Goal: Communication & Community: Ask a question

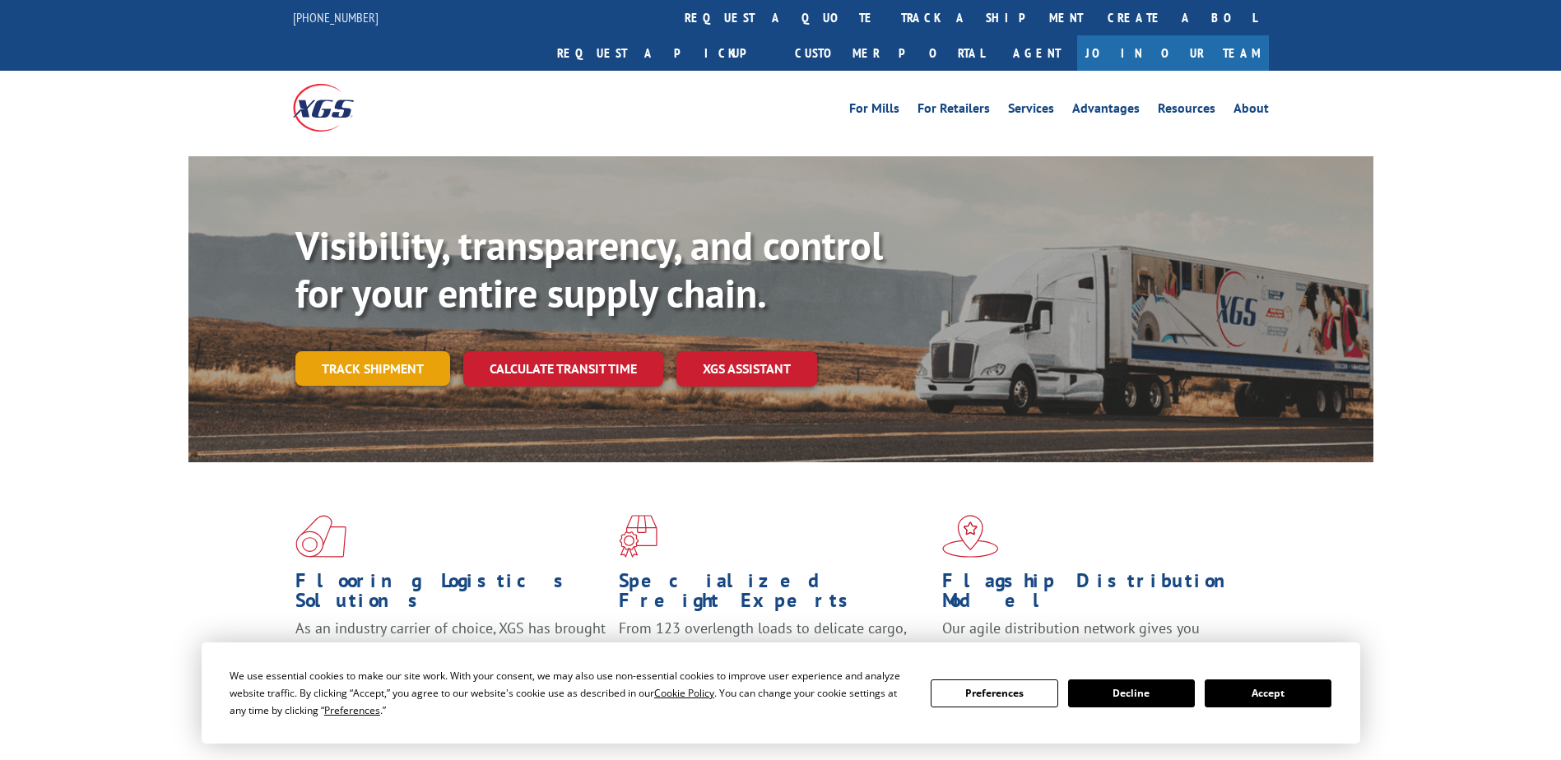
click at [343, 351] on link "Track shipment" at bounding box center [372, 368] width 155 height 35
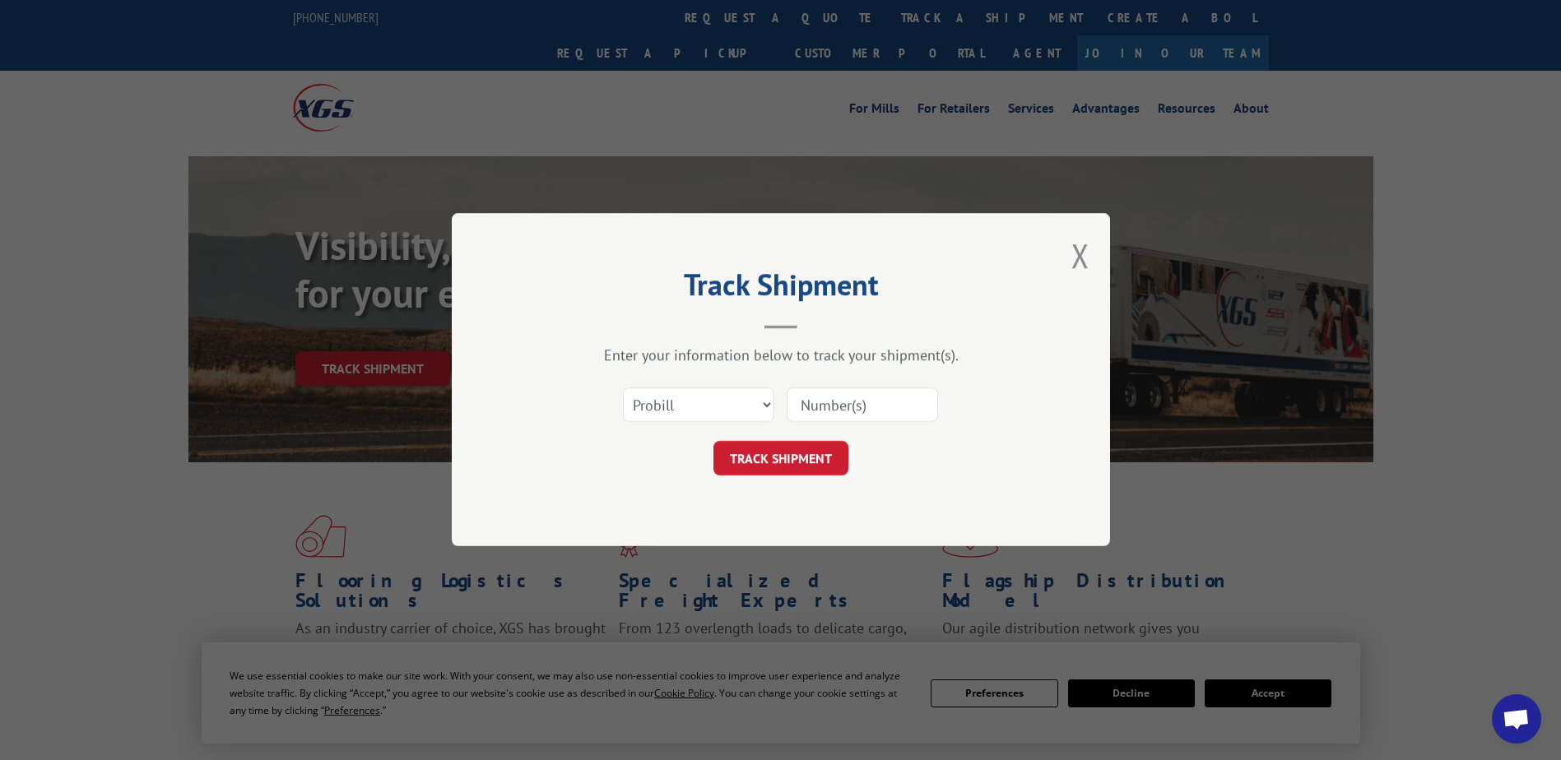
click at [870, 410] on input at bounding box center [862, 405] width 151 height 35
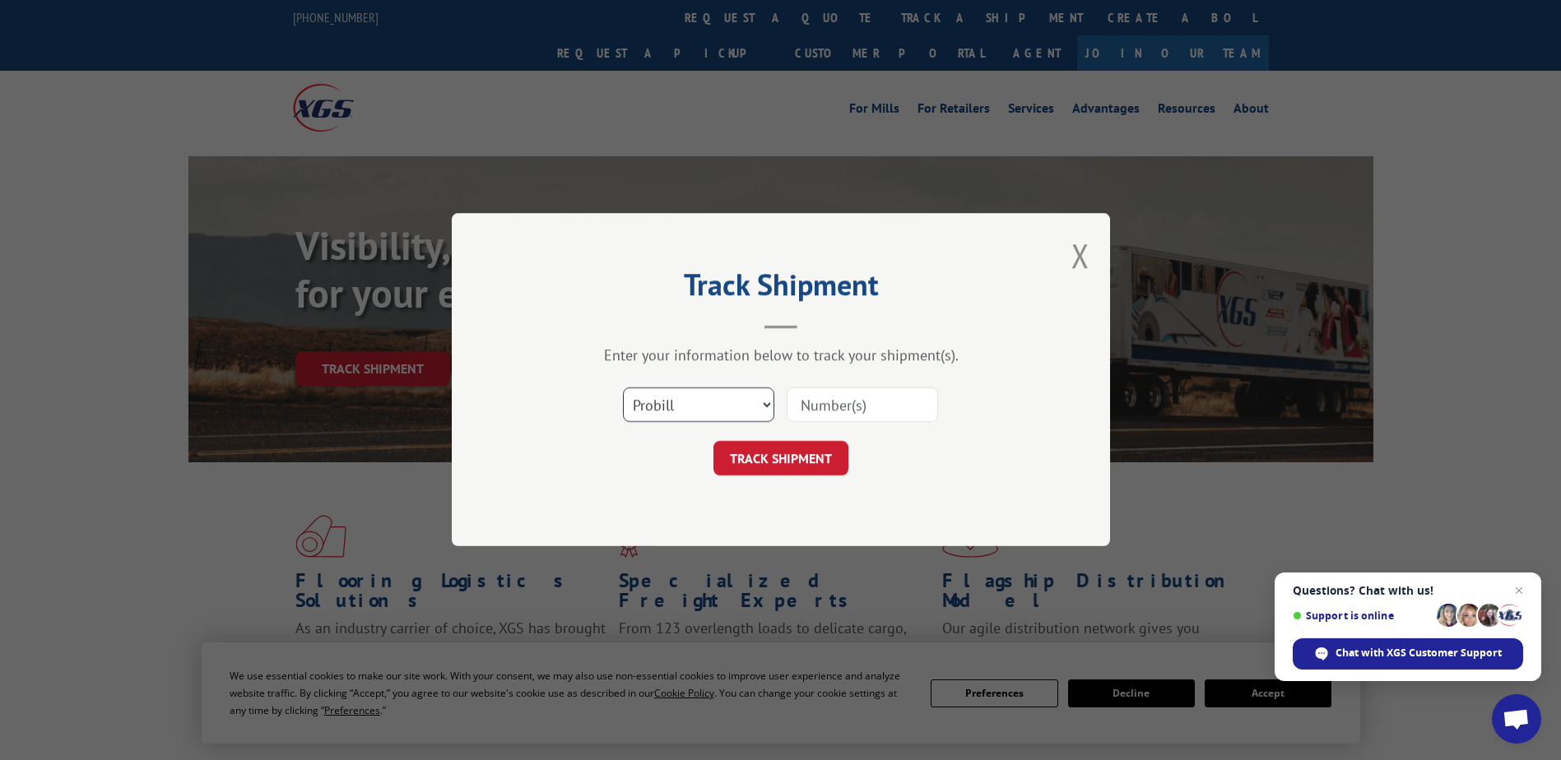
click at [766, 405] on select "Select category... Probill BOL PO" at bounding box center [698, 405] width 151 height 35
select select "bol"
click at [623, 388] on select "Select category... Probill BOL PO" at bounding box center [698, 405] width 151 height 35
click at [816, 402] on input at bounding box center [862, 405] width 151 height 35
type input "1701551042"
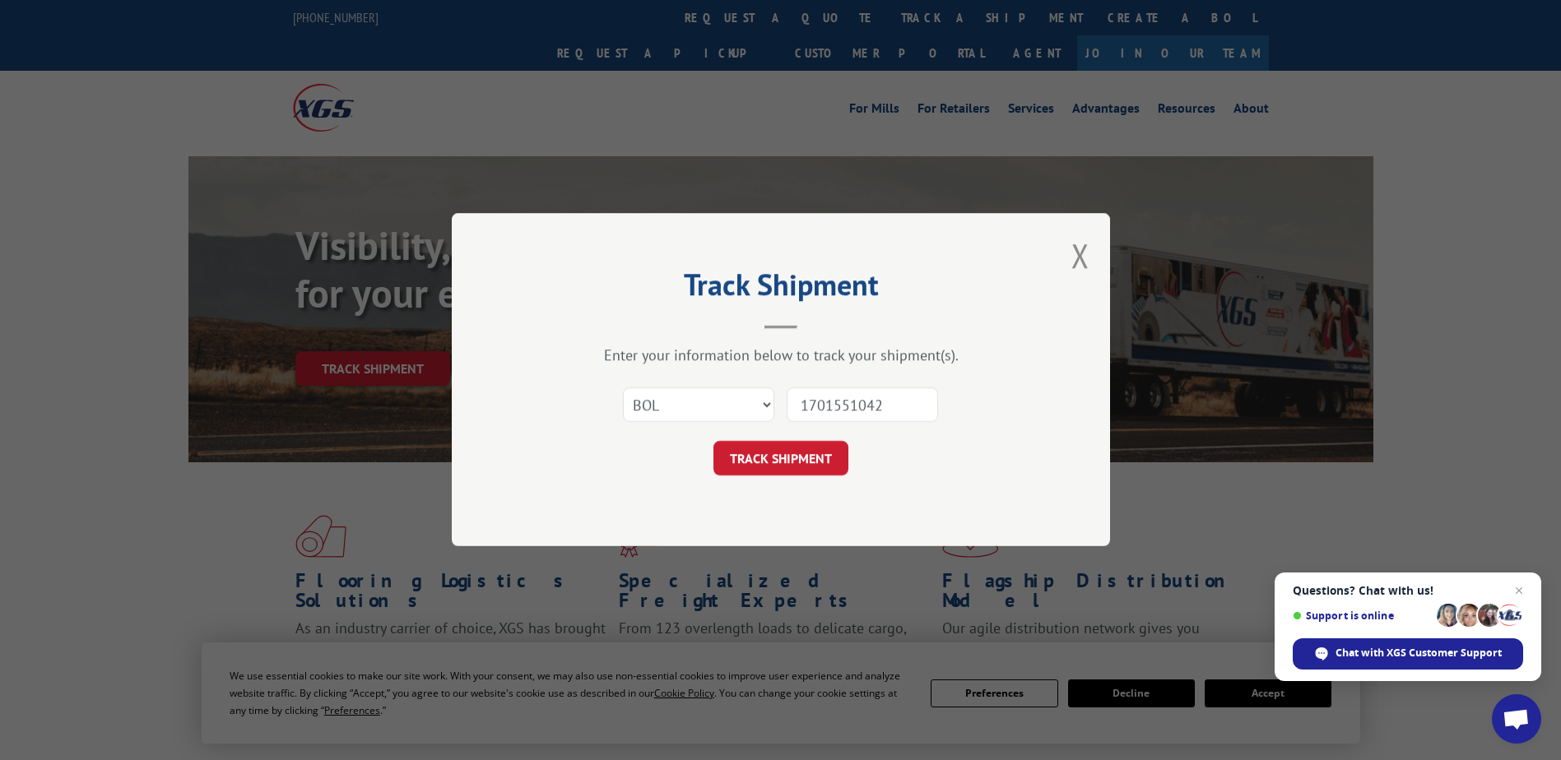
click at [778, 479] on div "Track Shipment Enter your information below to track your shipment(s). Select c…" at bounding box center [781, 379] width 658 height 333
click at [779, 453] on button "TRACK SHIPMENT" at bounding box center [781, 459] width 135 height 35
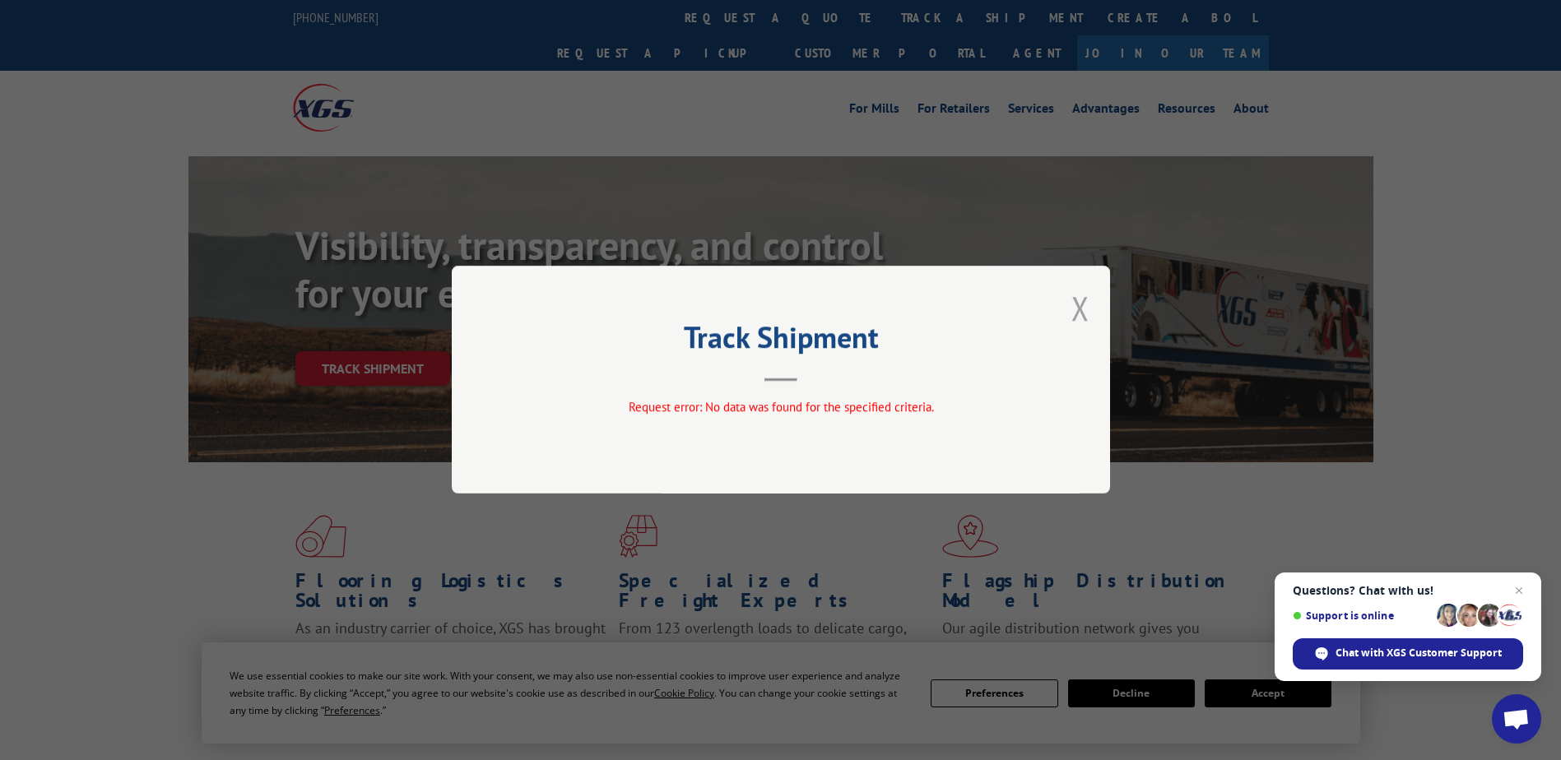
click at [1080, 305] on button "Close modal" at bounding box center [1081, 308] width 18 height 44
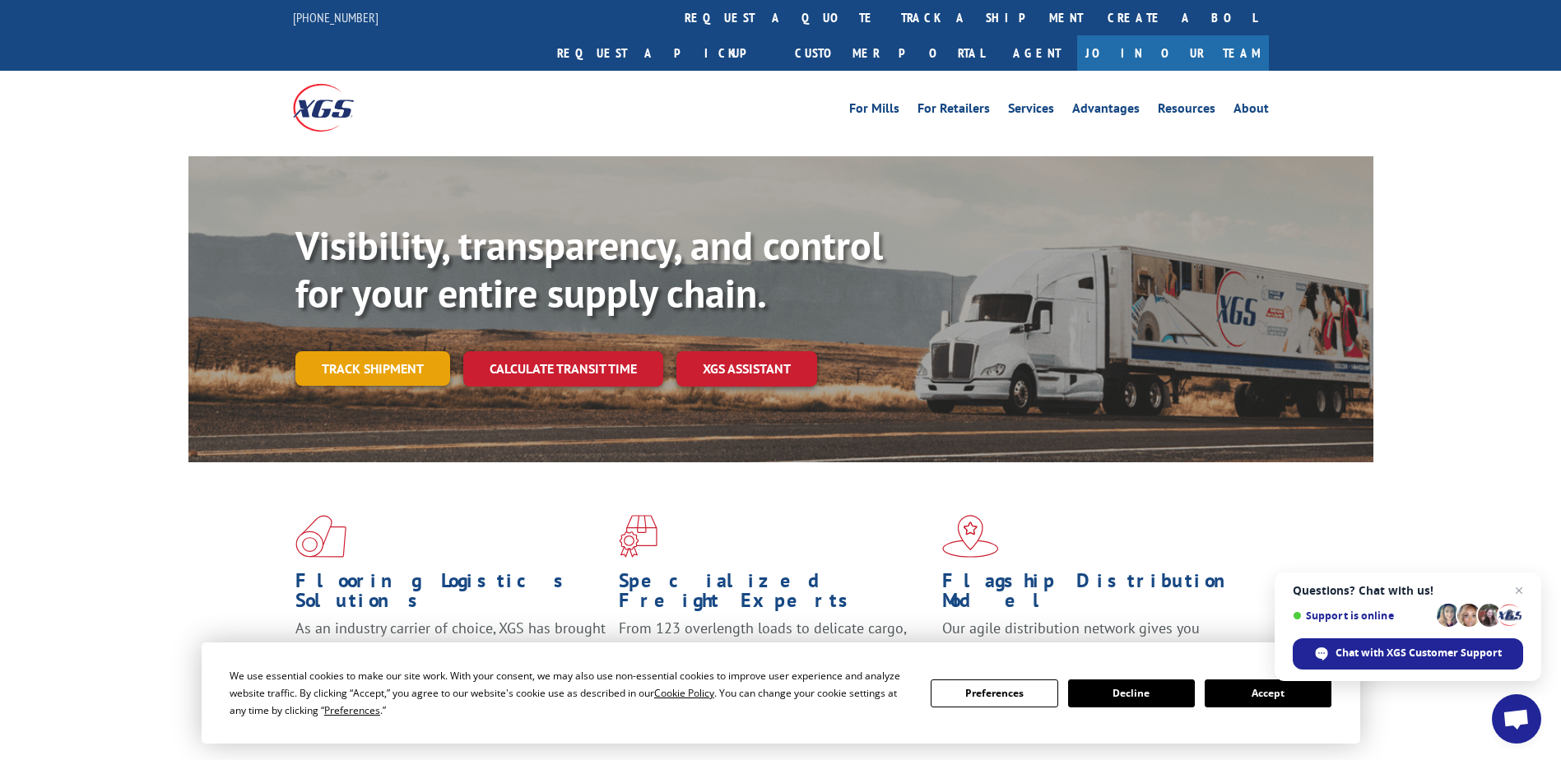
click at [392, 351] on link "Track shipment" at bounding box center [372, 368] width 155 height 35
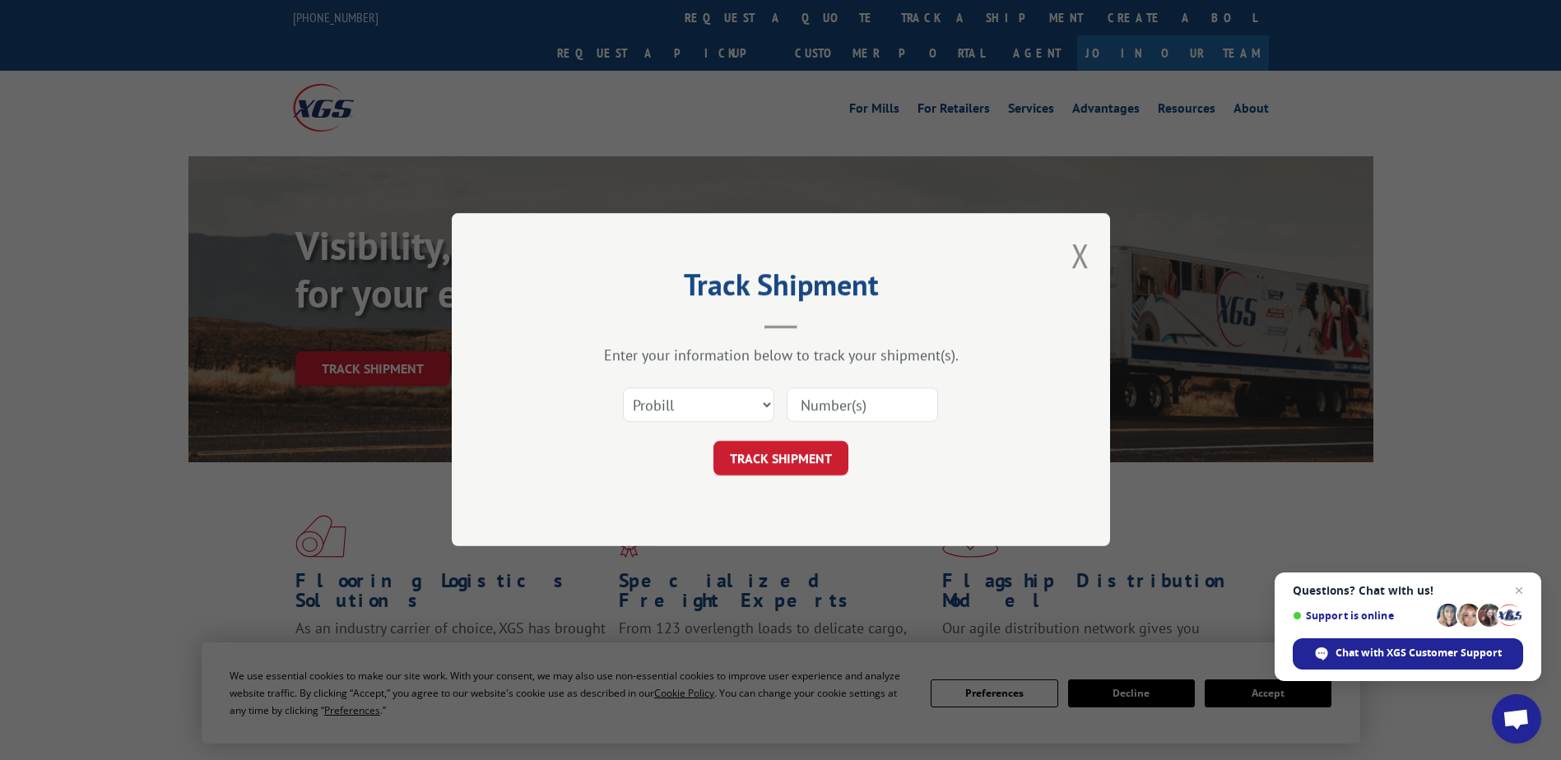
click at [881, 405] on input at bounding box center [862, 405] width 151 height 35
type input "528033926"
click button "TRACK SHIPMENT" at bounding box center [781, 459] width 135 height 35
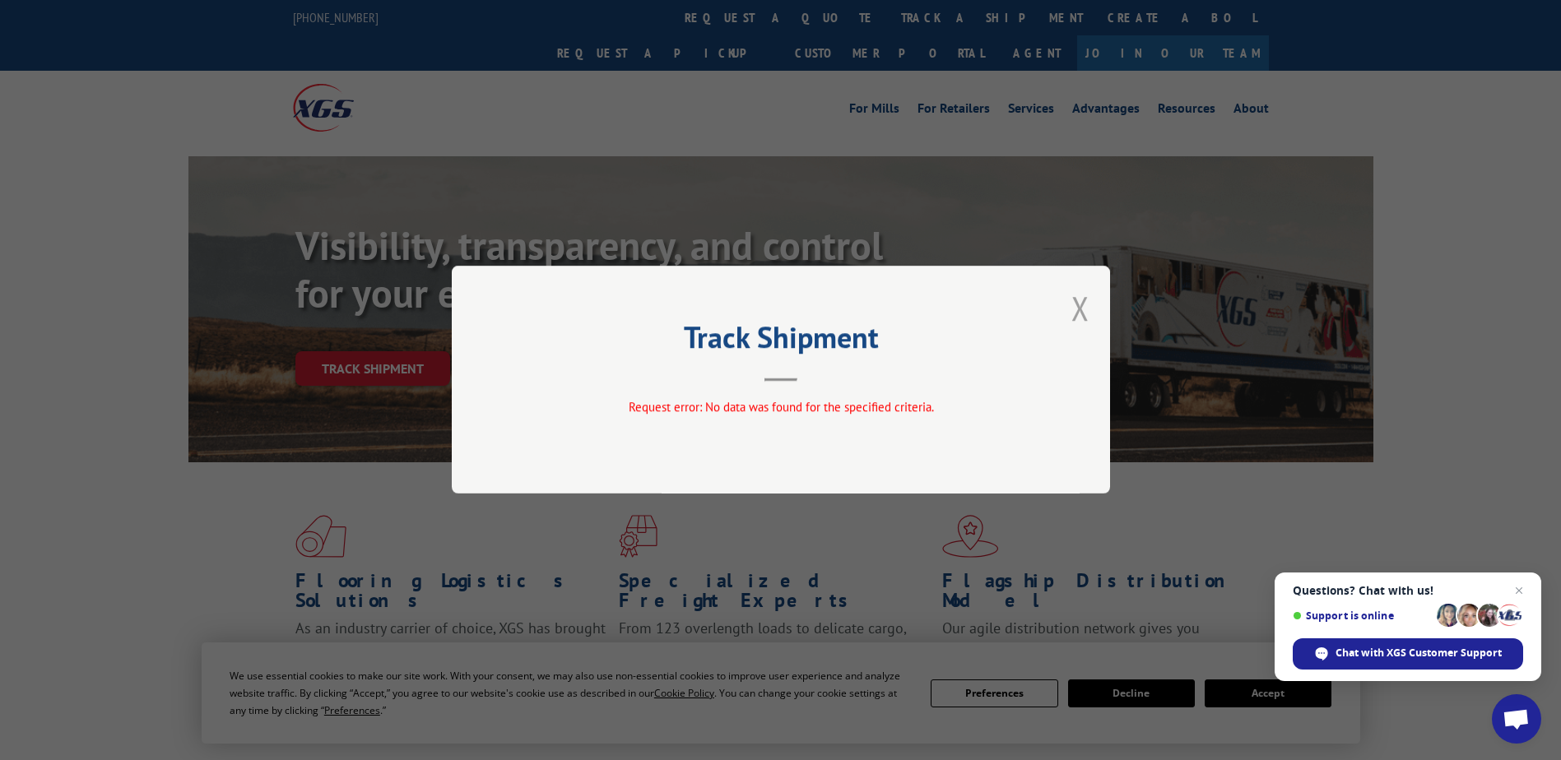
click at [1081, 306] on button "Close modal" at bounding box center [1081, 308] width 18 height 44
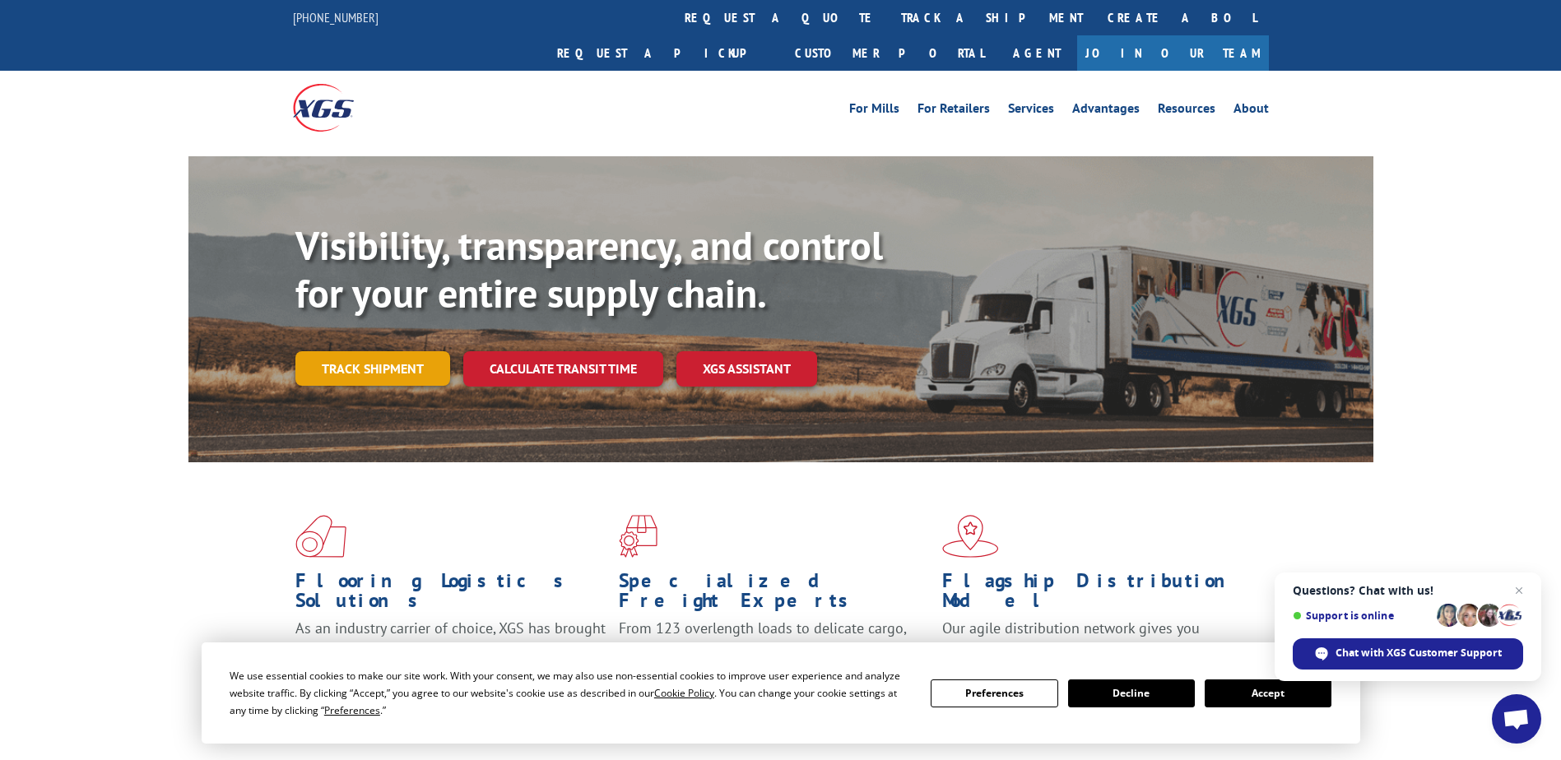
click at [346, 351] on link "Track shipment" at bounding box center [372, 368] width 155 height 35
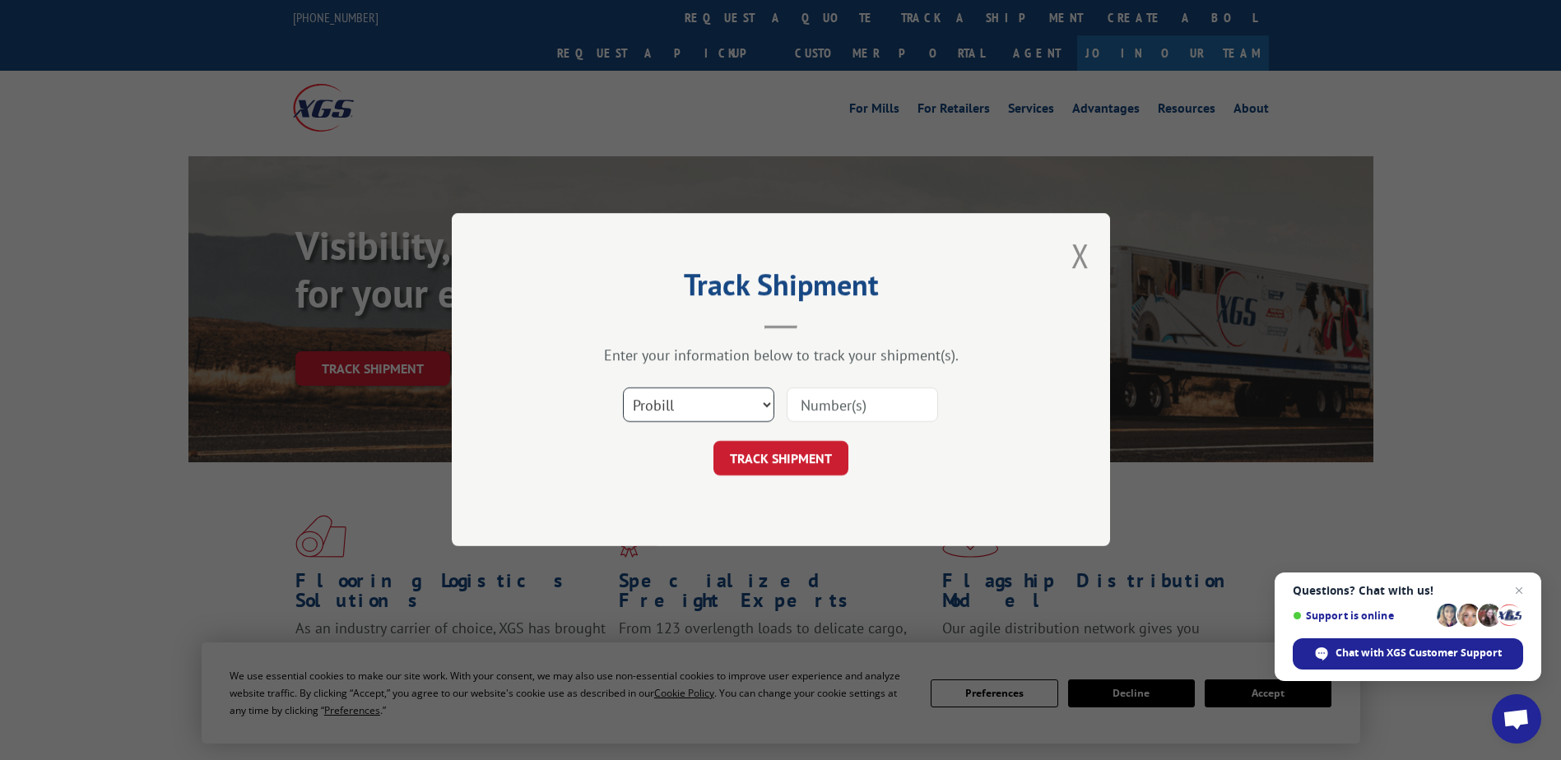
click at [719, 409] on select "Select category... Probill BOL PO" at bounding box center [698, 405] width 151 height 35
select select "po"
click at [623, 388] on select "Select category... Probill BOL PO" at bounding box center [698, 405] width 151 height 35
click at [842, 401] on input at bounding box center [862, 405] width 151 height 35
type input "so007145ngc"
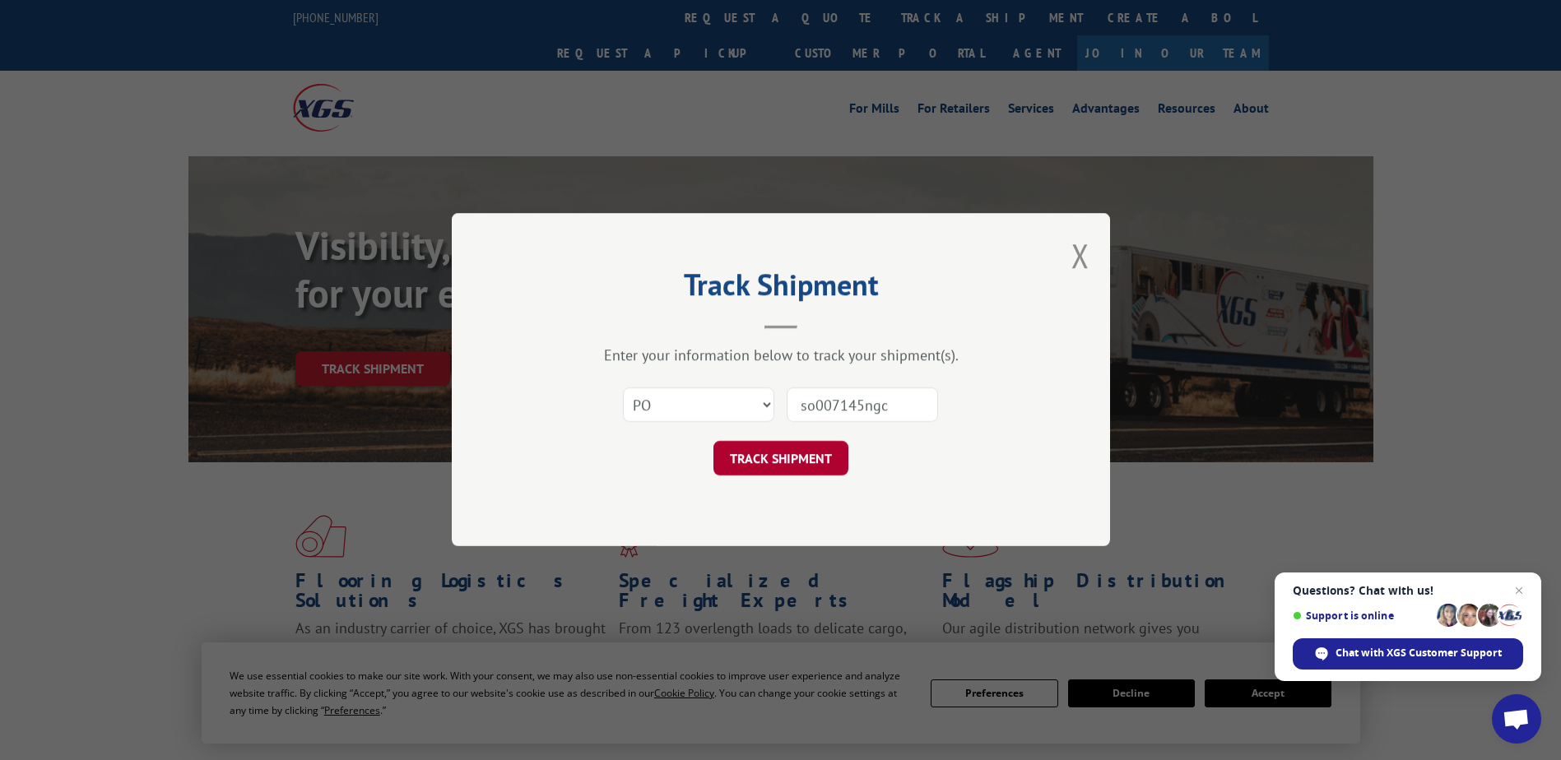
click at [789, 447] on button "TRACK SHIPMENT" at bounding box center [781, 459] width 135 height 35
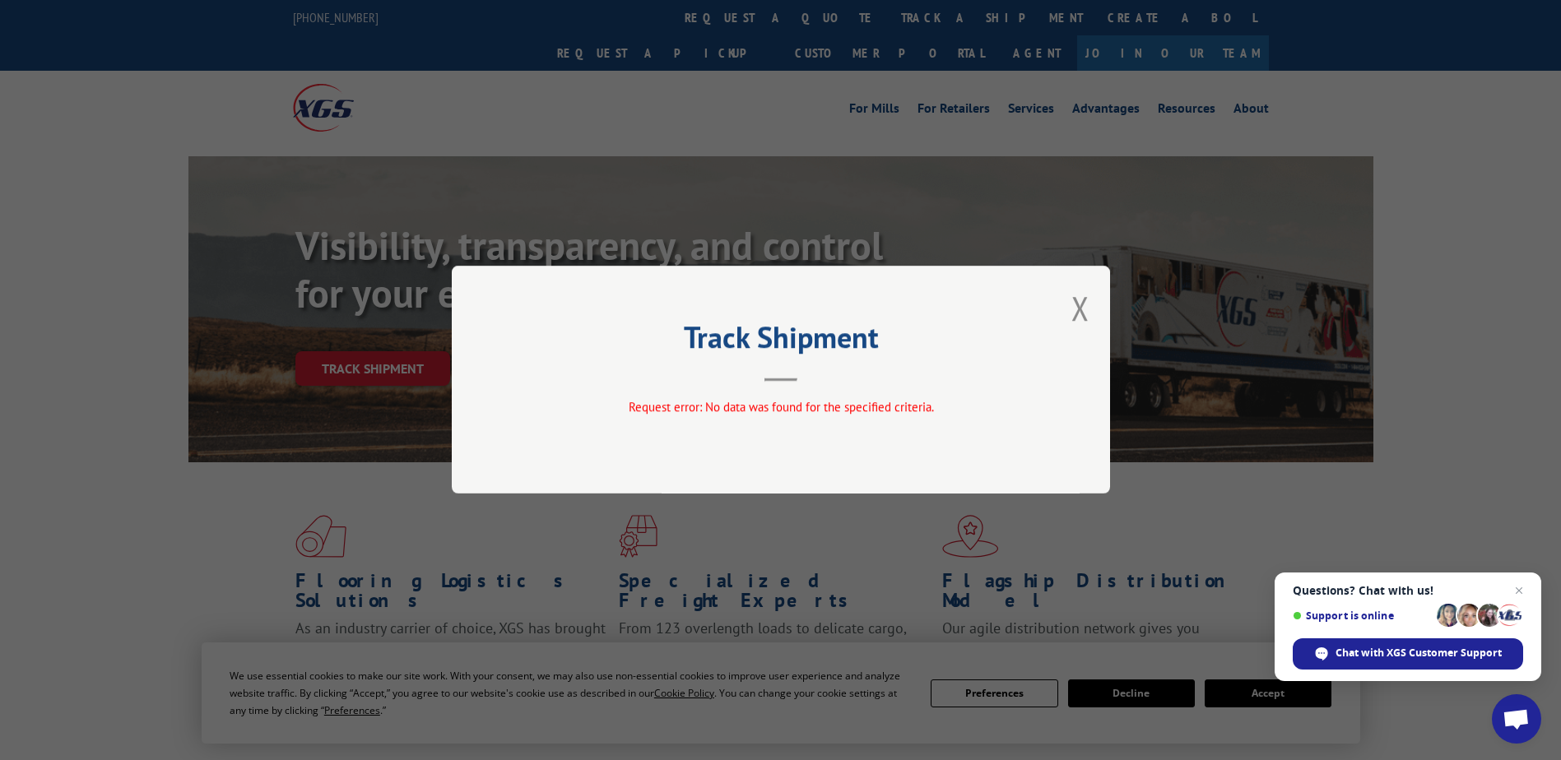
click at [1086, 296] on button "Close modal" at bounding box center [1081, 308] width 18 height 44
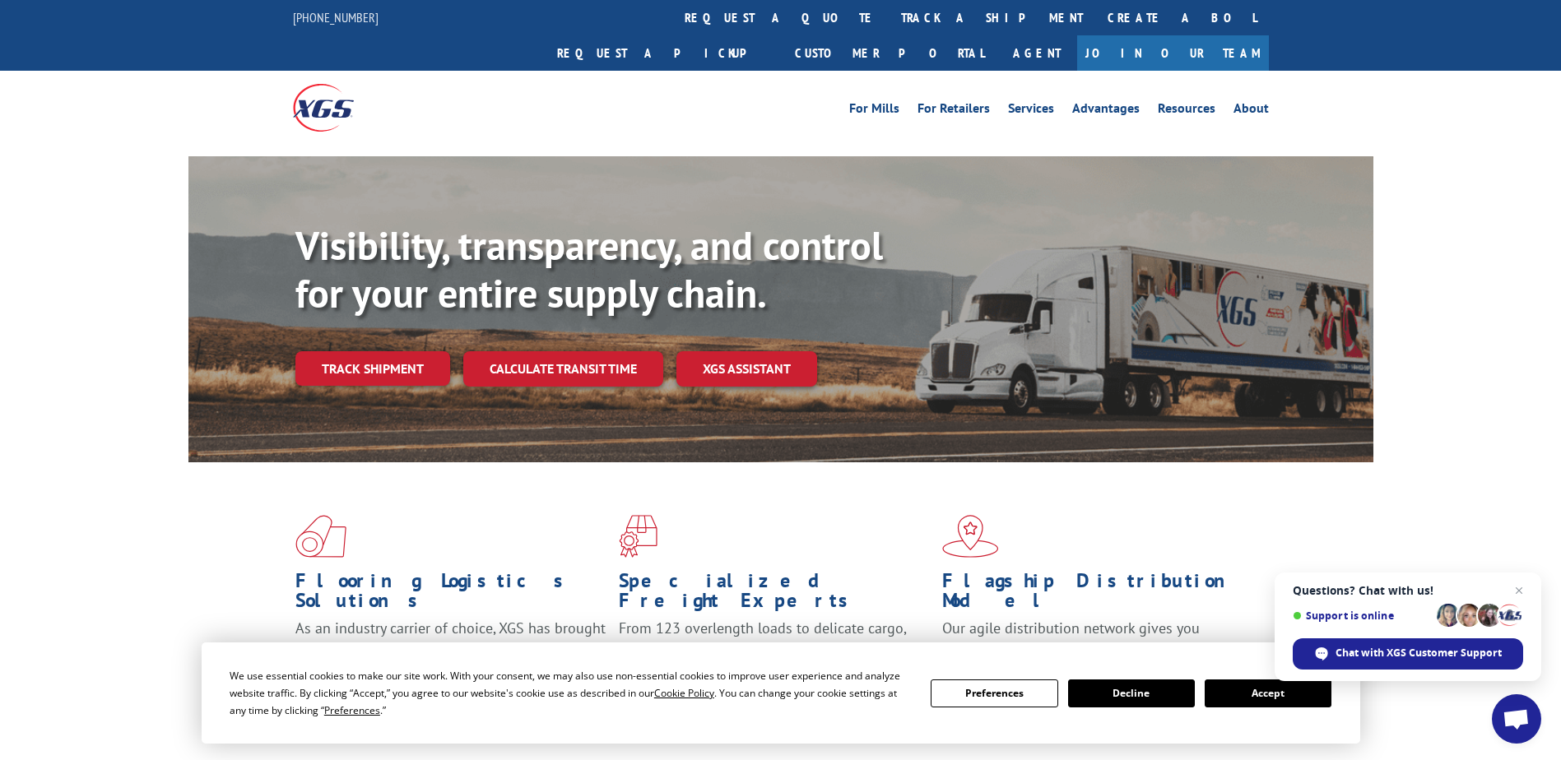
click at [1251, 695] on button "Accept" at bounding box center [1268, 694] width 127 height 28
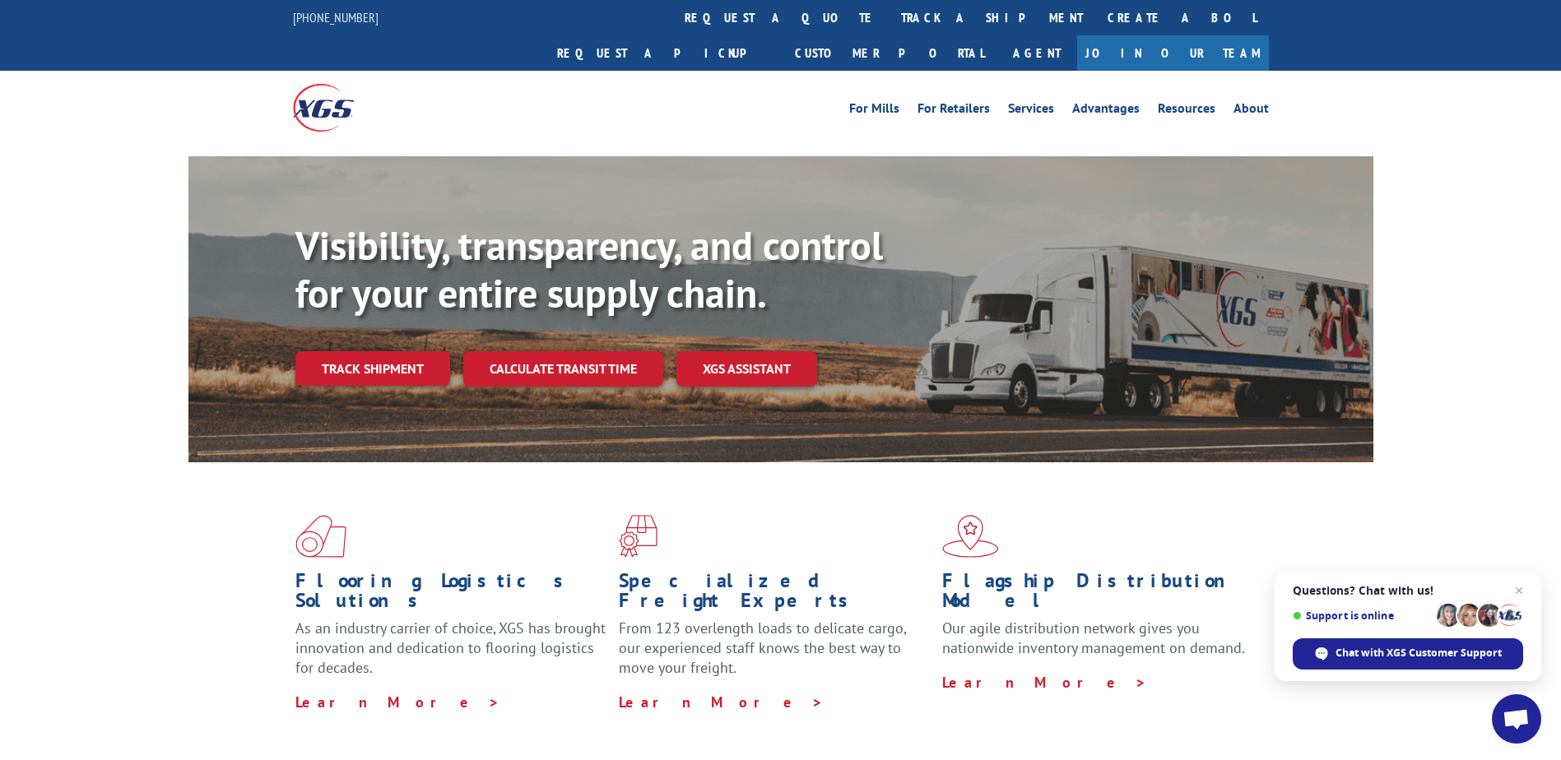
click at [889, 4] on link "track a shipment" at bounding box center [992, 17] width 207 height 35
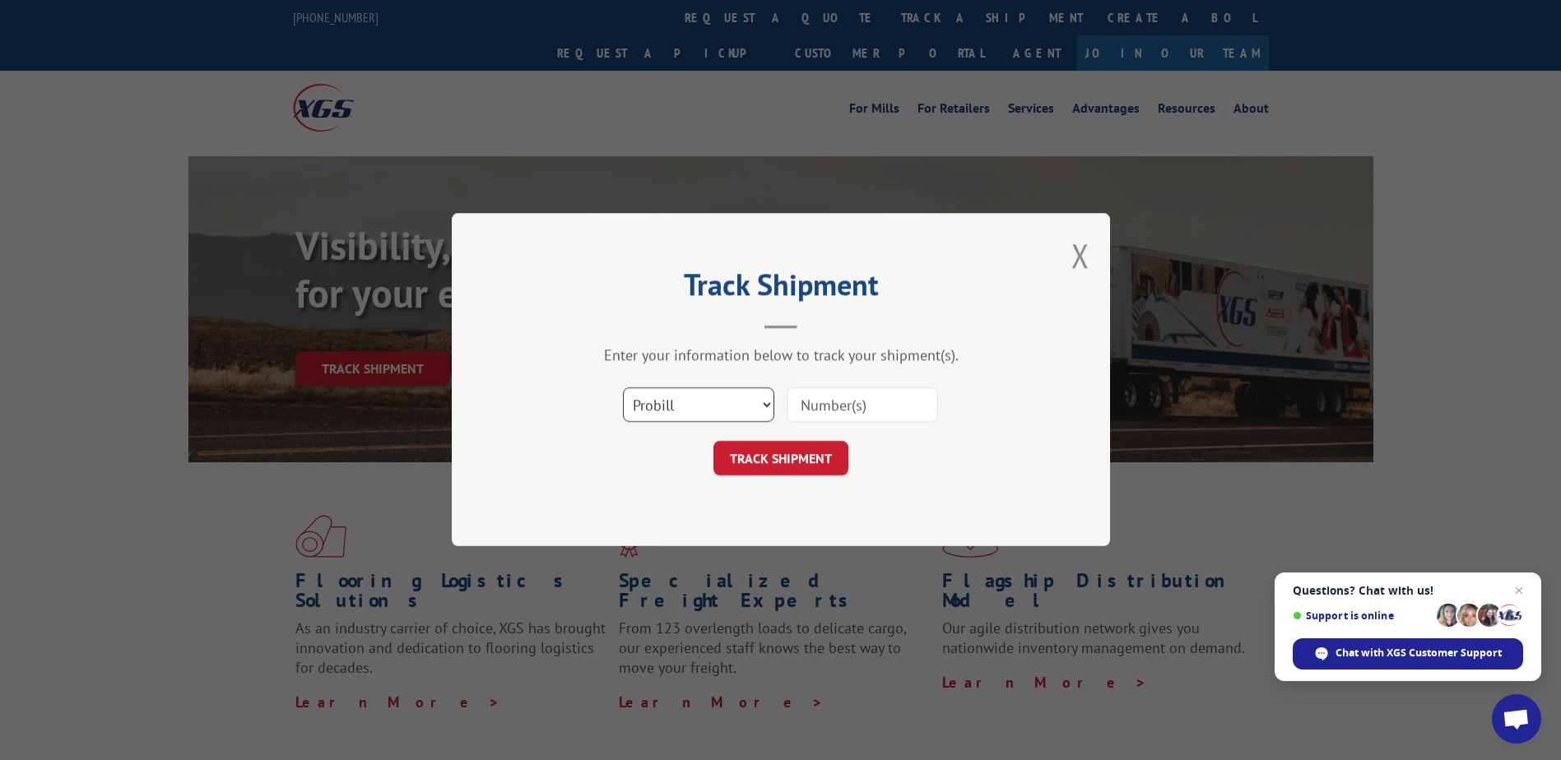
click at [699, 416] on select "Select category... Probill BOL PO" at bounding box center [698, 405] width 151 height 35
click at [623, 388] on select "Select category... Probill BOL PO" at bounding box center [698, 405] width 151 height 35
click at [679, 402] on select "Select category... Probill BOL PO" at bounding box center [698, 405] width 151 height 35
select select "bol"
click at [623, 388] on select "Select category... Probill BOL PO" at bounding box center [698, 405] width 151 height 35
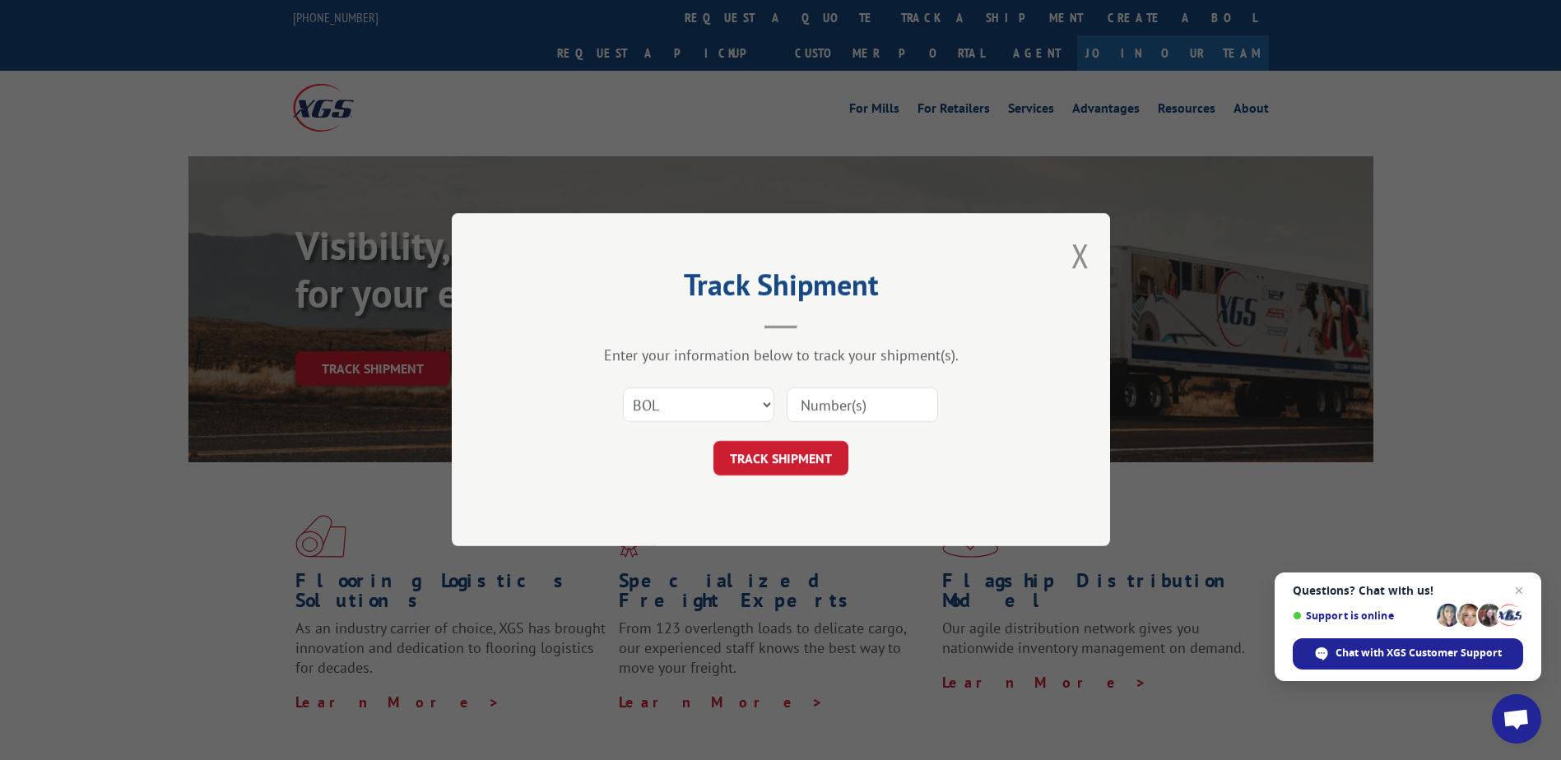
click at [807, 410] on input at bounding box center [862, 405] width 151 height 35
type input "1"
type input "5289033926"
click button "TRACK SHIPMENT" at bounding box center [781, 459] width 135 height 35
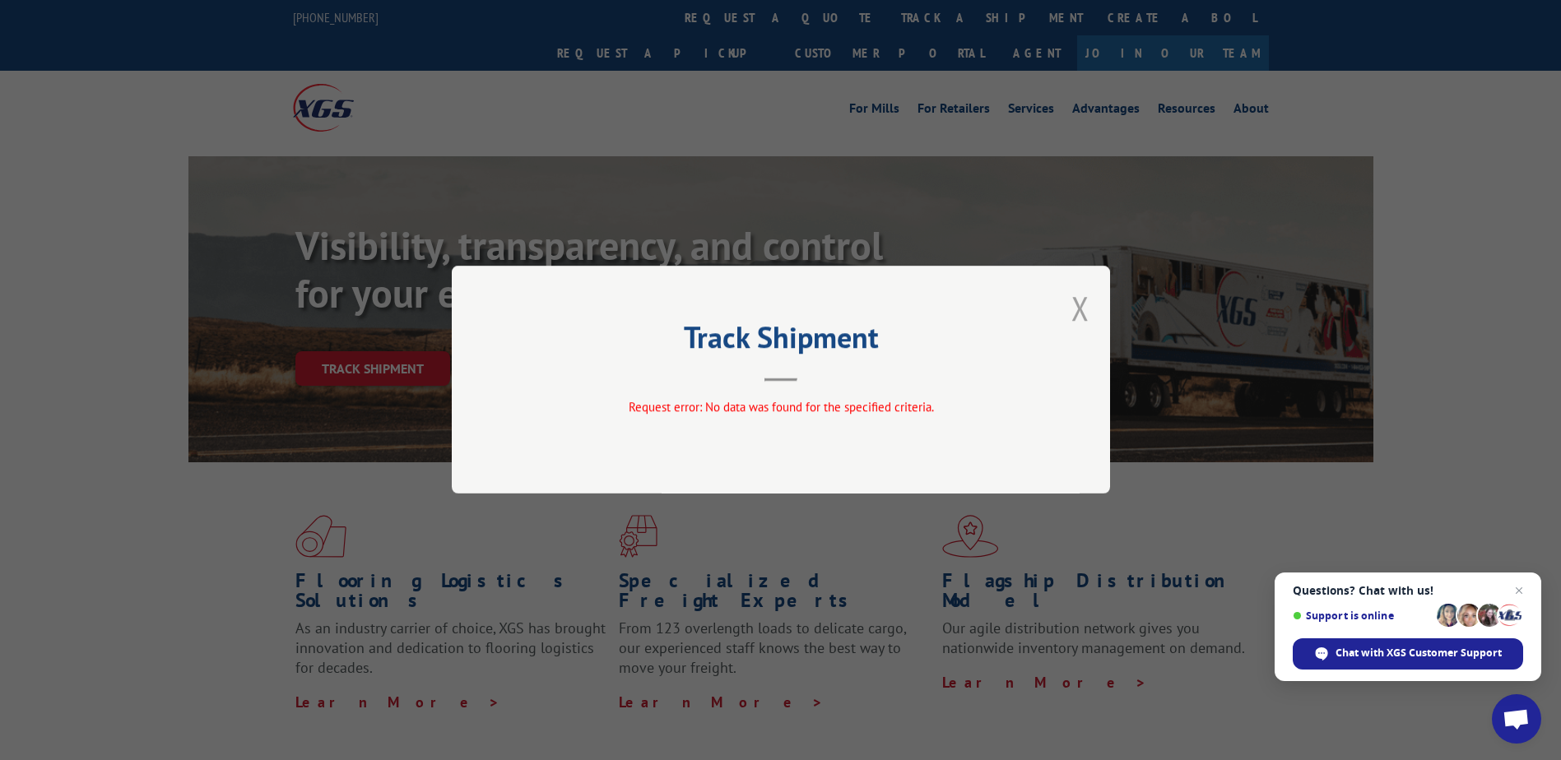
click at [1082, 298] on button "Close modal" at bounding box center [1081, 308] width 18 height 44
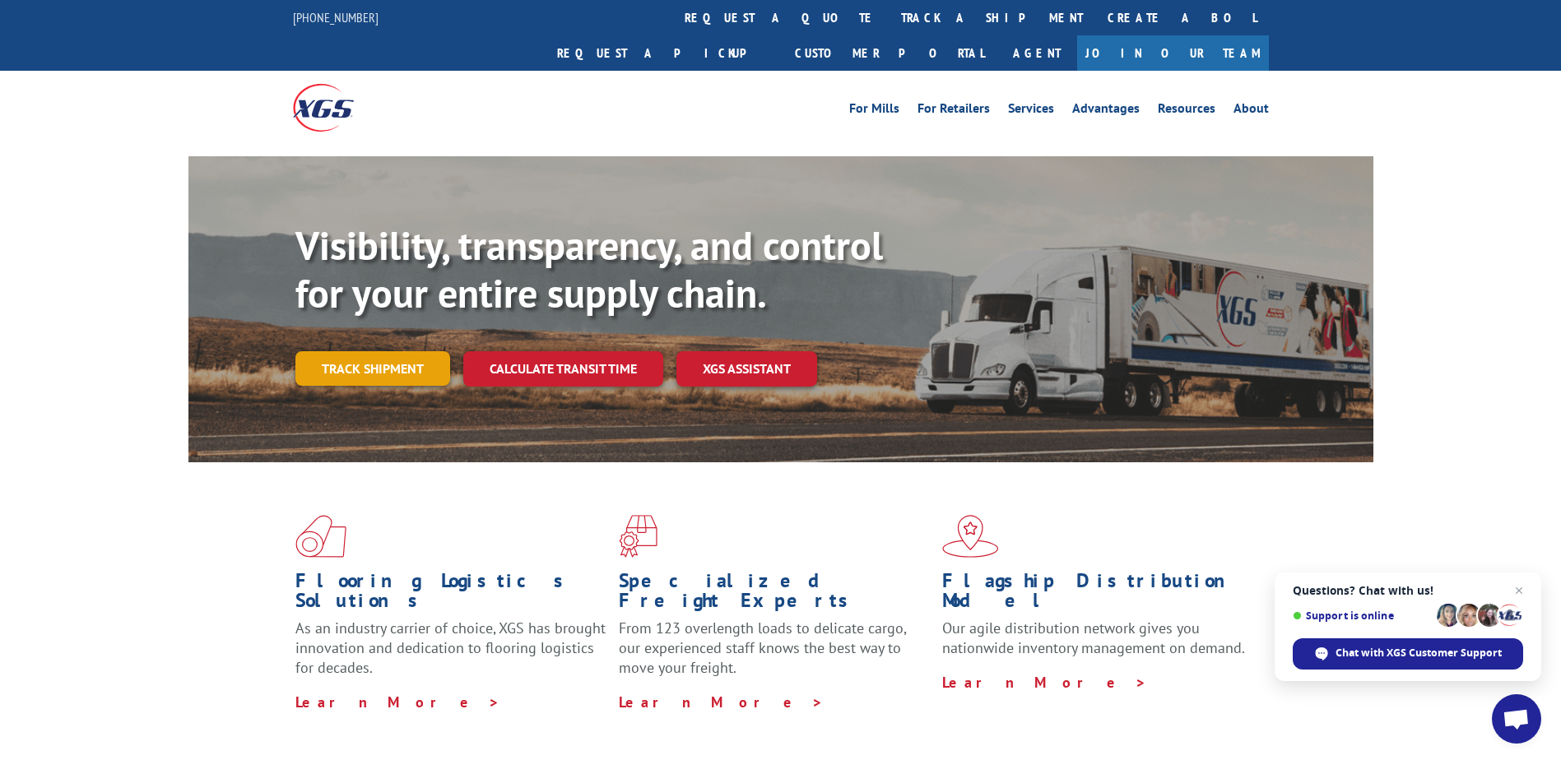
click at [341, 351] on link "Track shipment" at bounding box center [372, 368] width 155 height 35
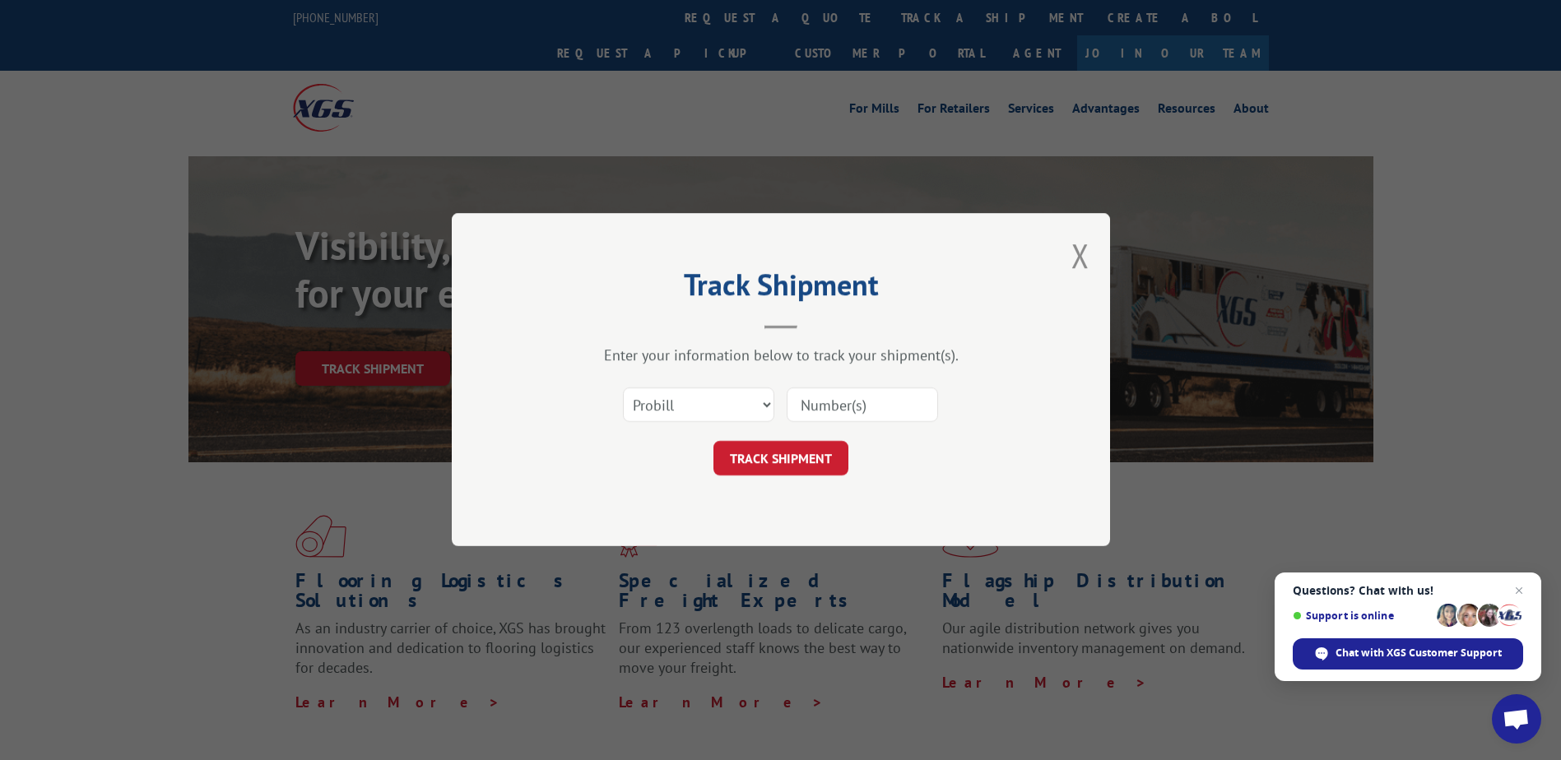
click at [869, 403] on input at bounding box center [862, 405] width 151 height 35
type input "528033926"
click button "TRACK SHIPMENT" at bounding box center [781, 459] width 135 height 35
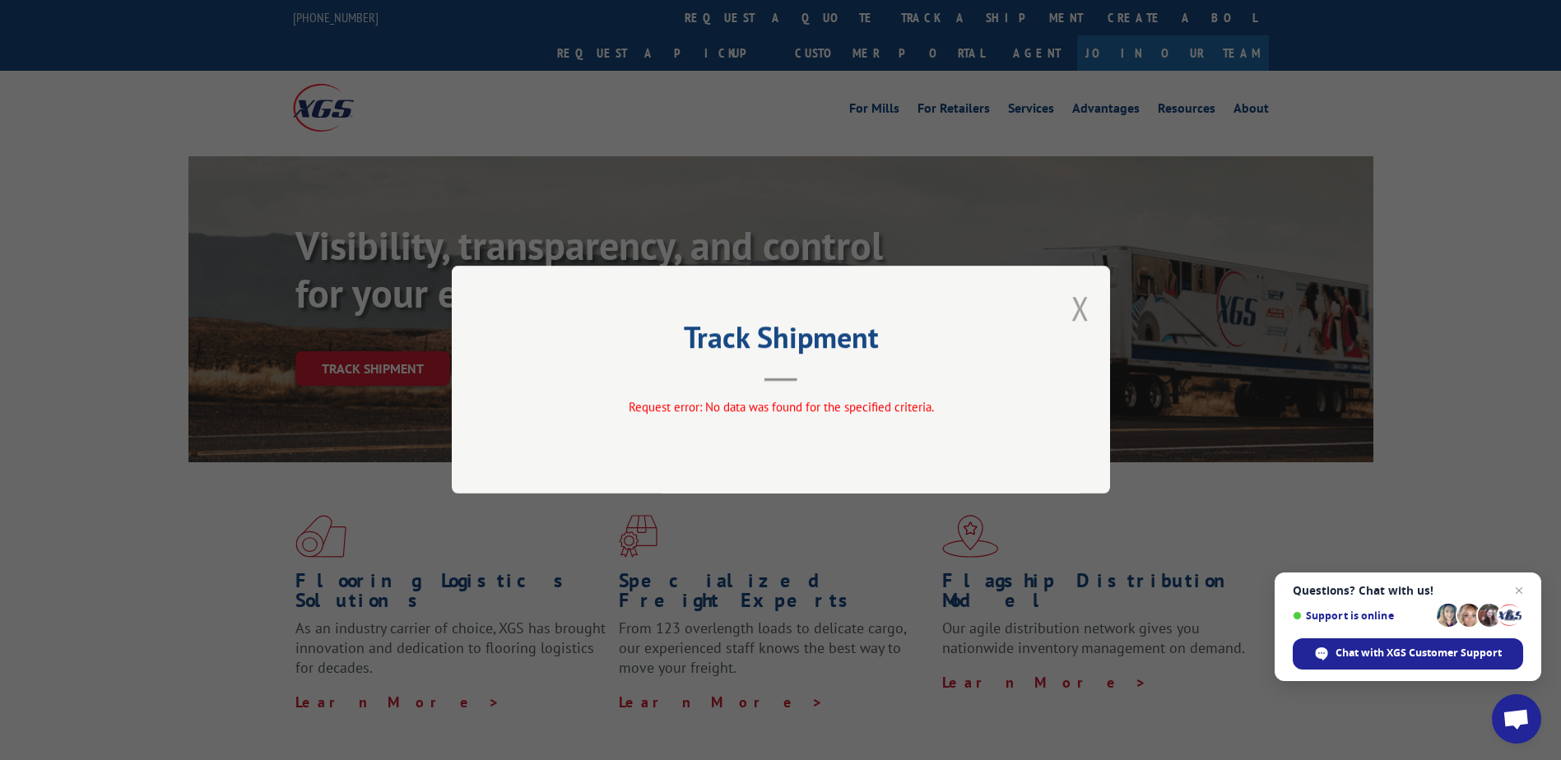
click at [1085, 295] on button "Close modal" at bounding box center [1081, 308] width 18 height 44
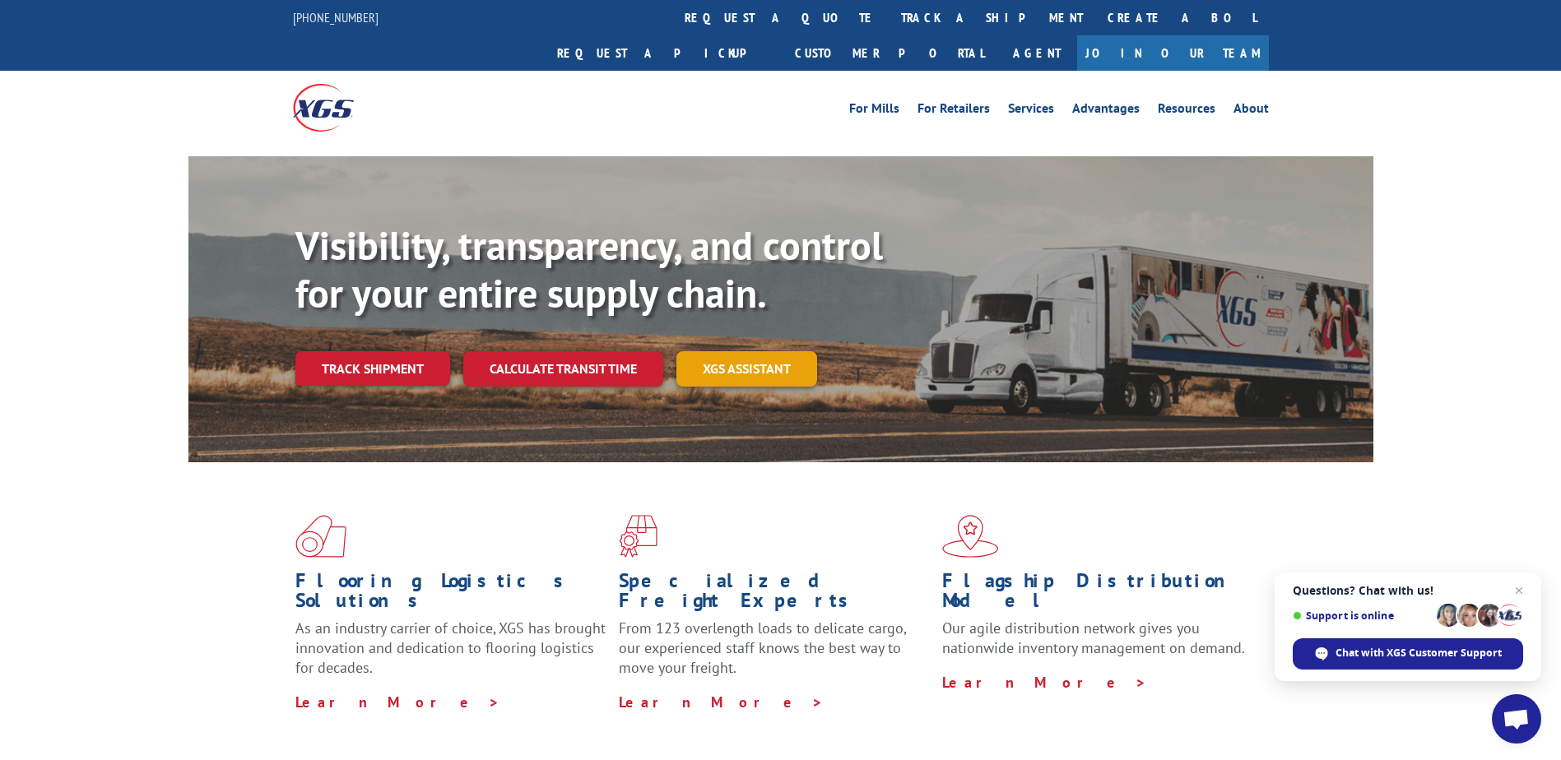
click at [701, 351] on link "XGS ASSISTANT" at bounding box center [747, 368] width 141 height 35
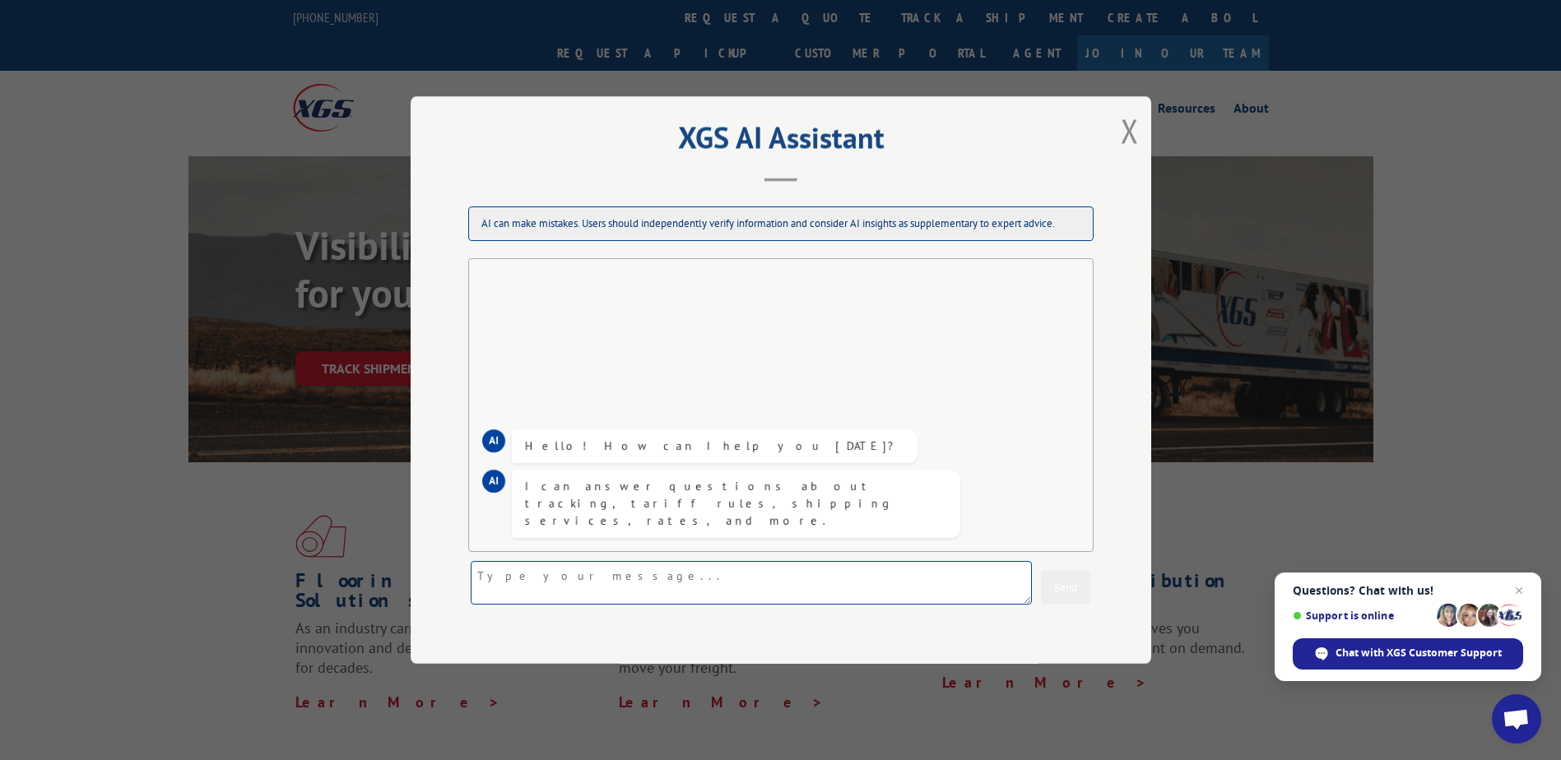
click at [573, 575] on textarea at bounding box center [751, 583] width 561 height 44
type textarea "looking for a pro number"
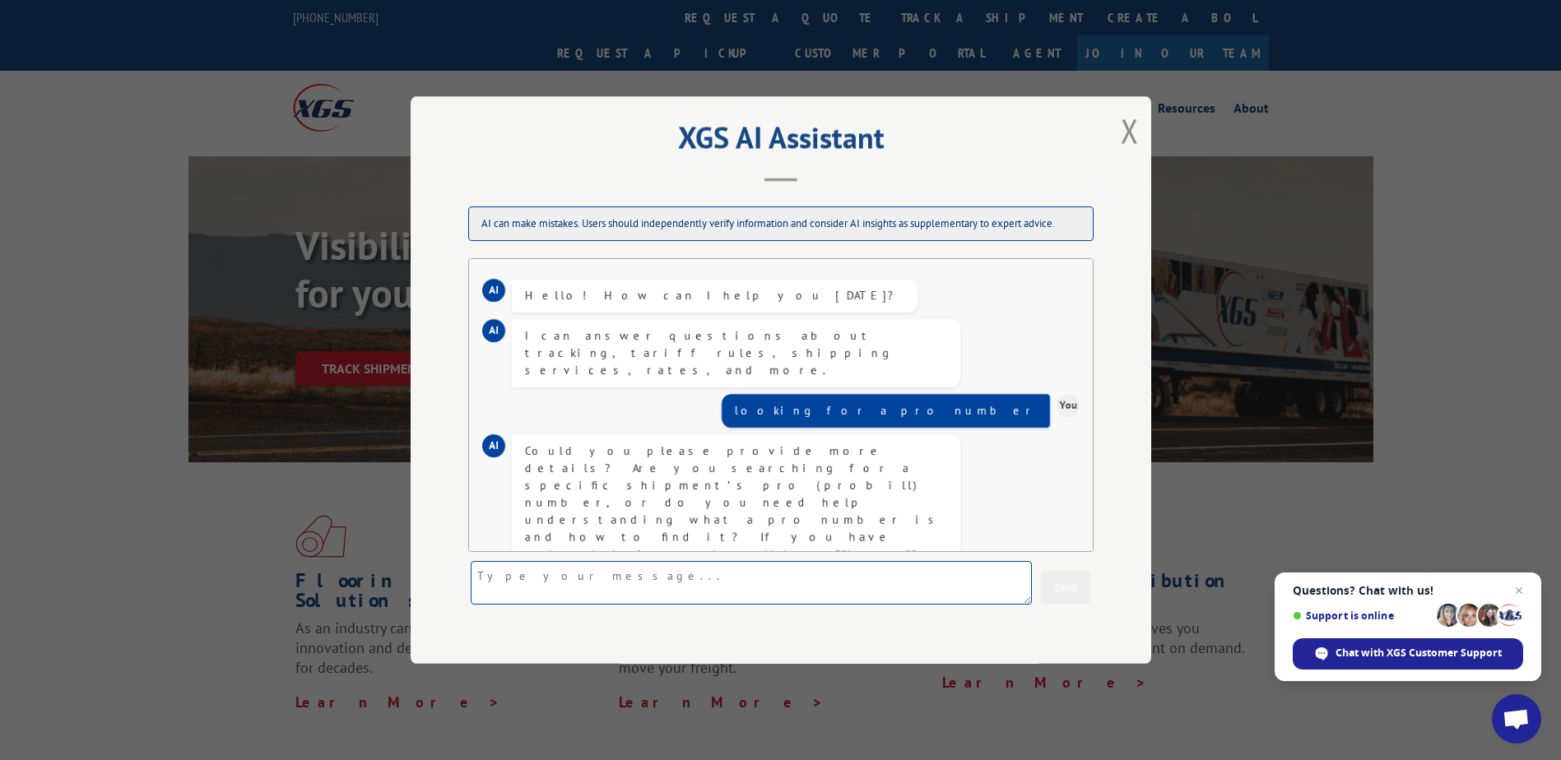
click at [576, 572] on textarea at bounding box center [751, 583] width 561 height 44
type textarea "specific shipment"
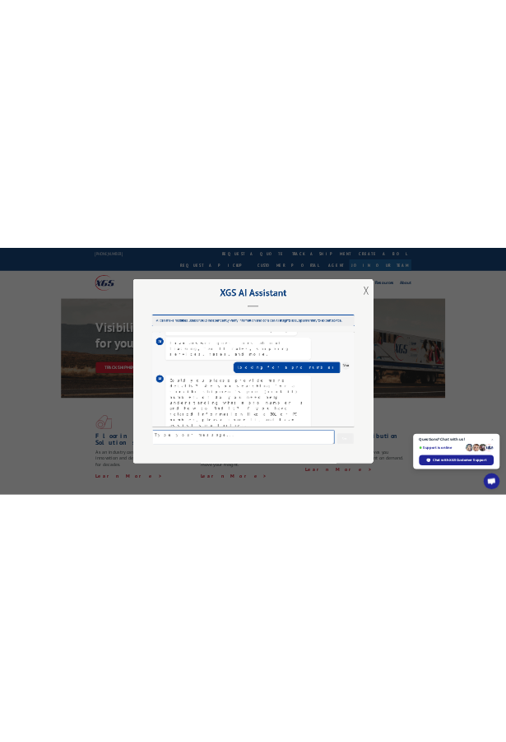
scroll to position [200, 0]
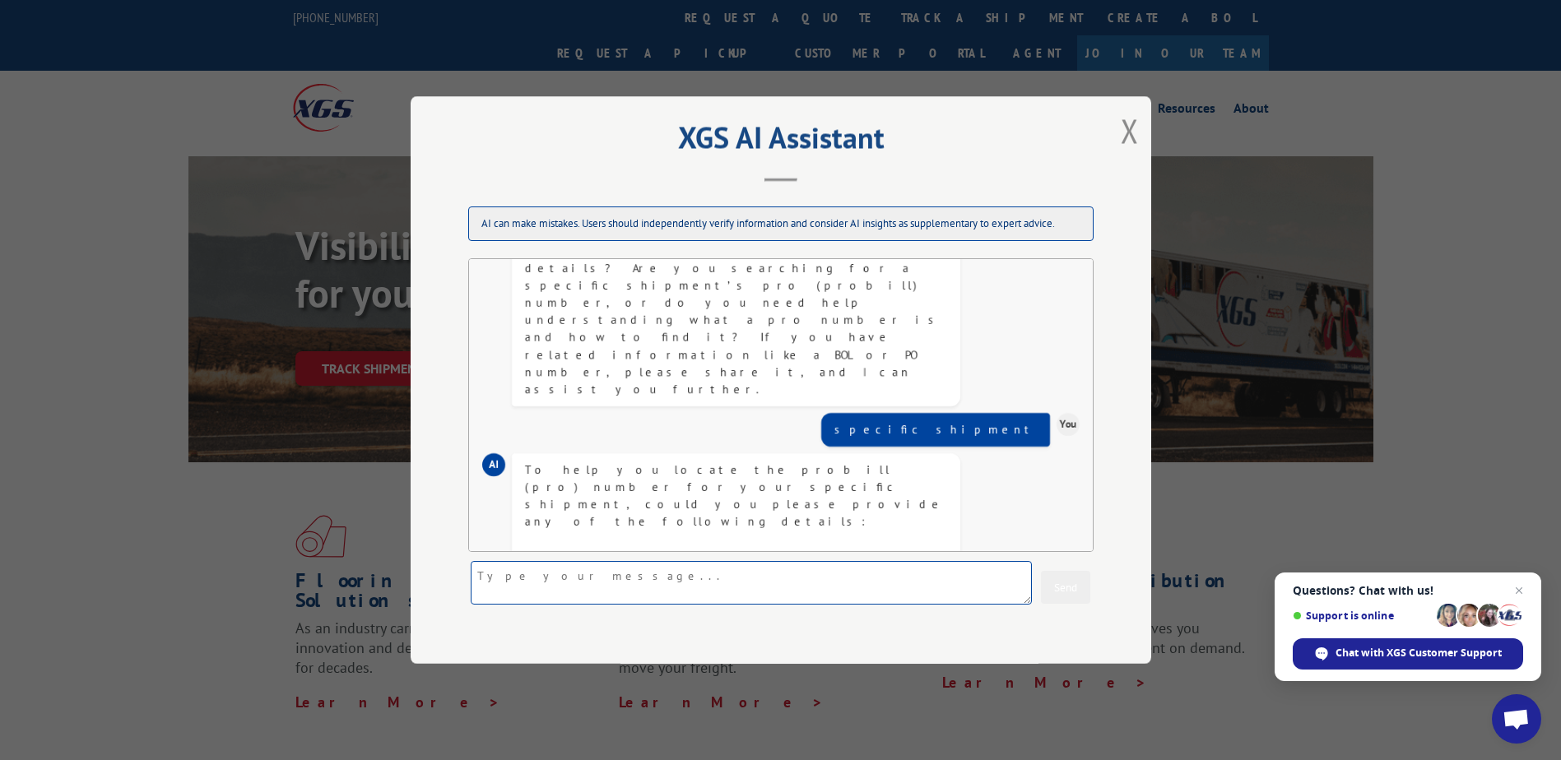
click at [545, 584] on textarea at bounding box center [751, 583] width 561 height 44
type textarea "b"
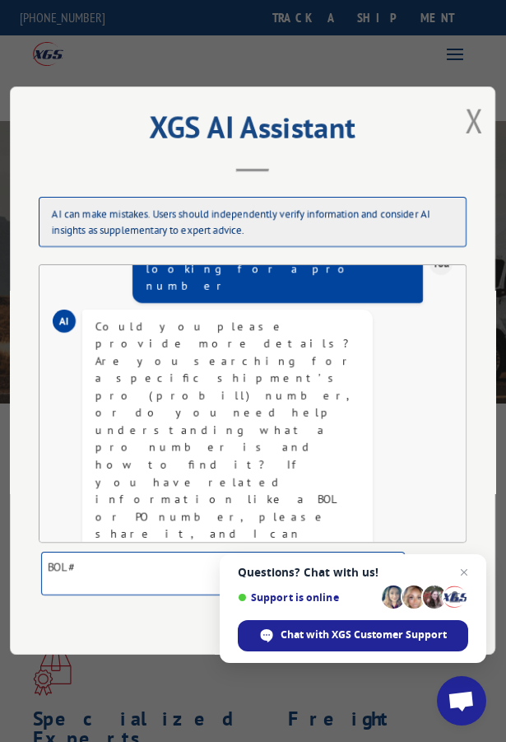
scroll to position [238, 0]
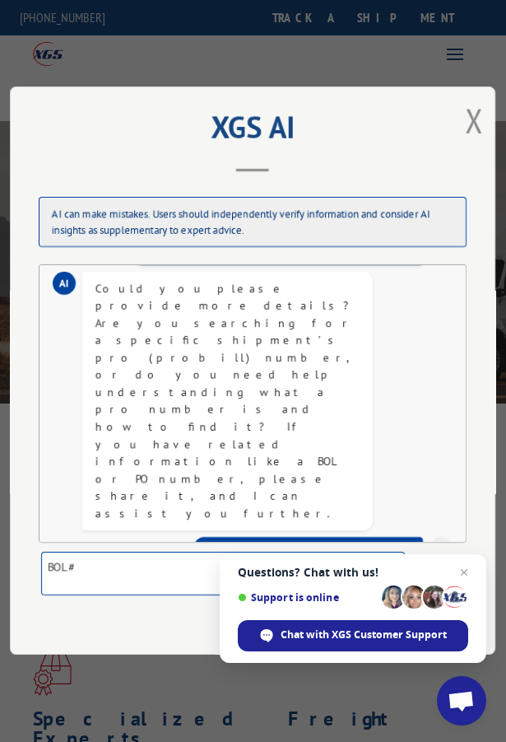
click at [77, 570] on textarea "BOL#" at bounding box center [223, 574] width 364 height 44
paste textarea "528033926"
type textarea "BOL# 528033926"
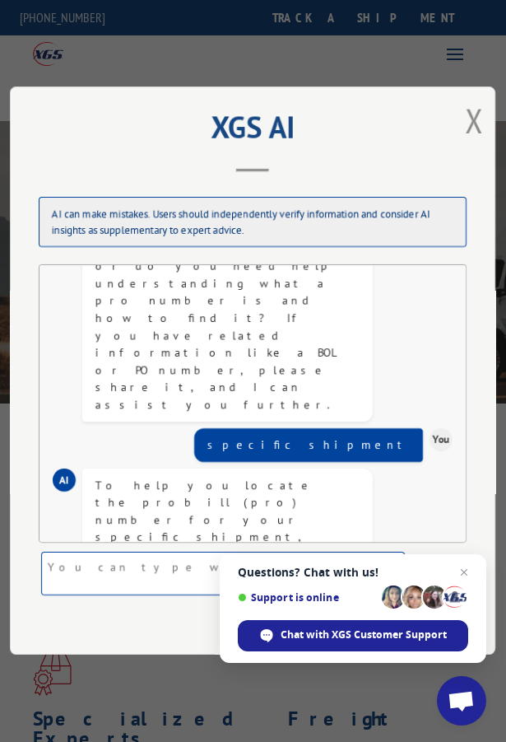
scroll to position [435, 0]
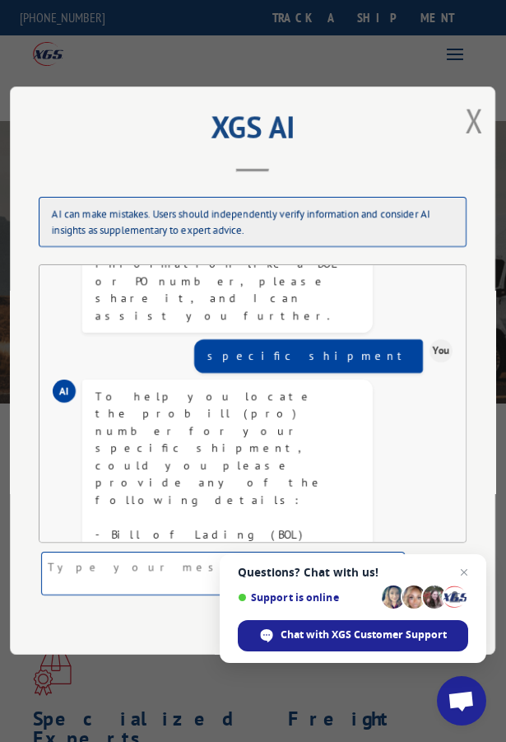
paste textarea "528033926"
type textarea "528033926"
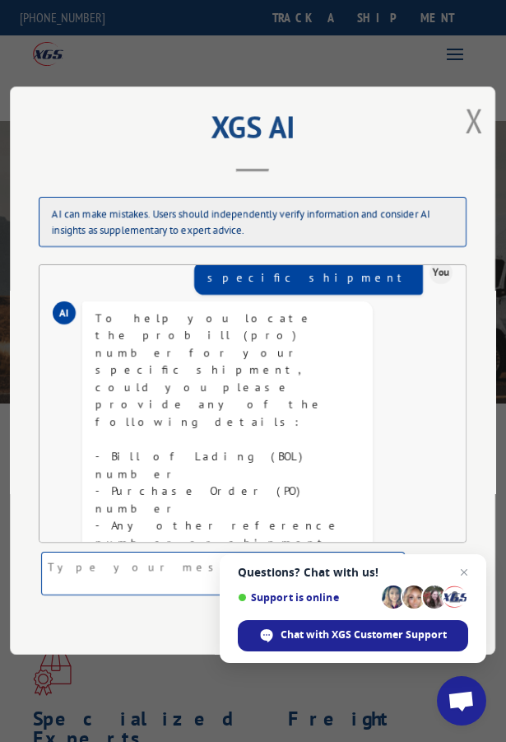
scroll to position [620, 0]
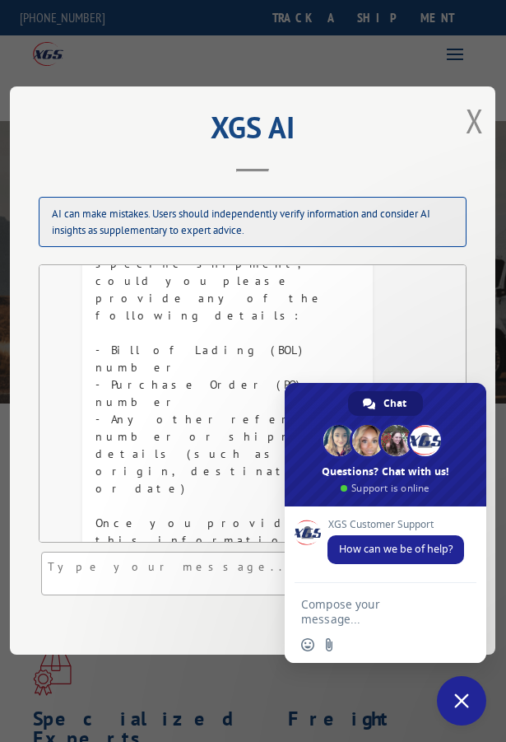
type textarea "Pickup Number PU00065870"
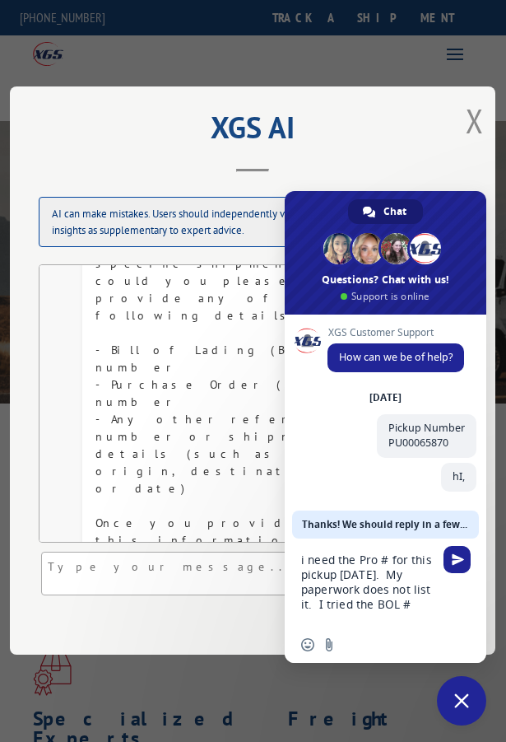
type textarea "i need the Pro # for this pickup [DATE]. My paperwork does not list it. I tried…"
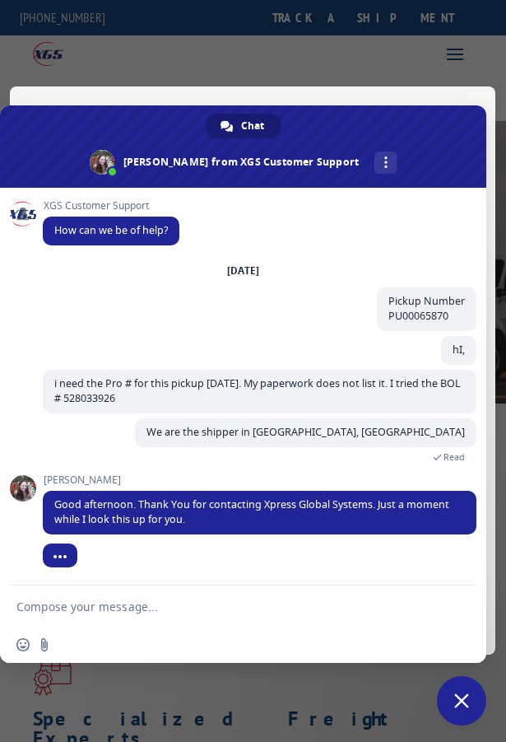
scroll to position [85, 0]
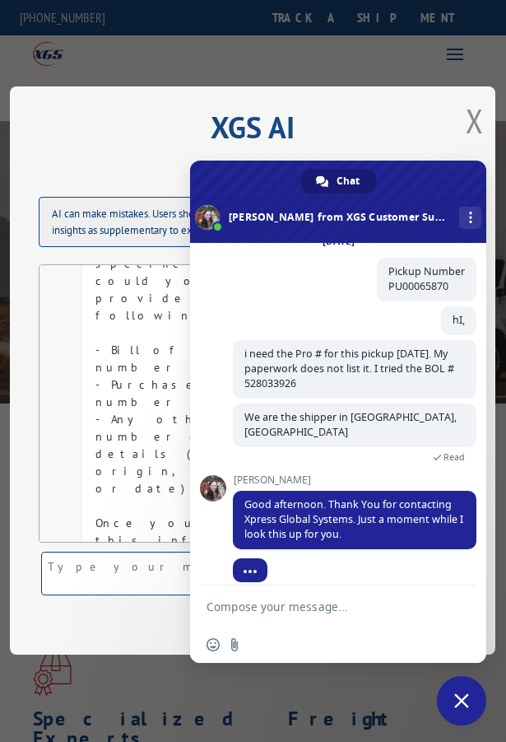
click at [63, 569] on textarea at bounding box center [223, 574] width 364 height 44
paste textarea "FO002308"
type textarea "po FO002308"
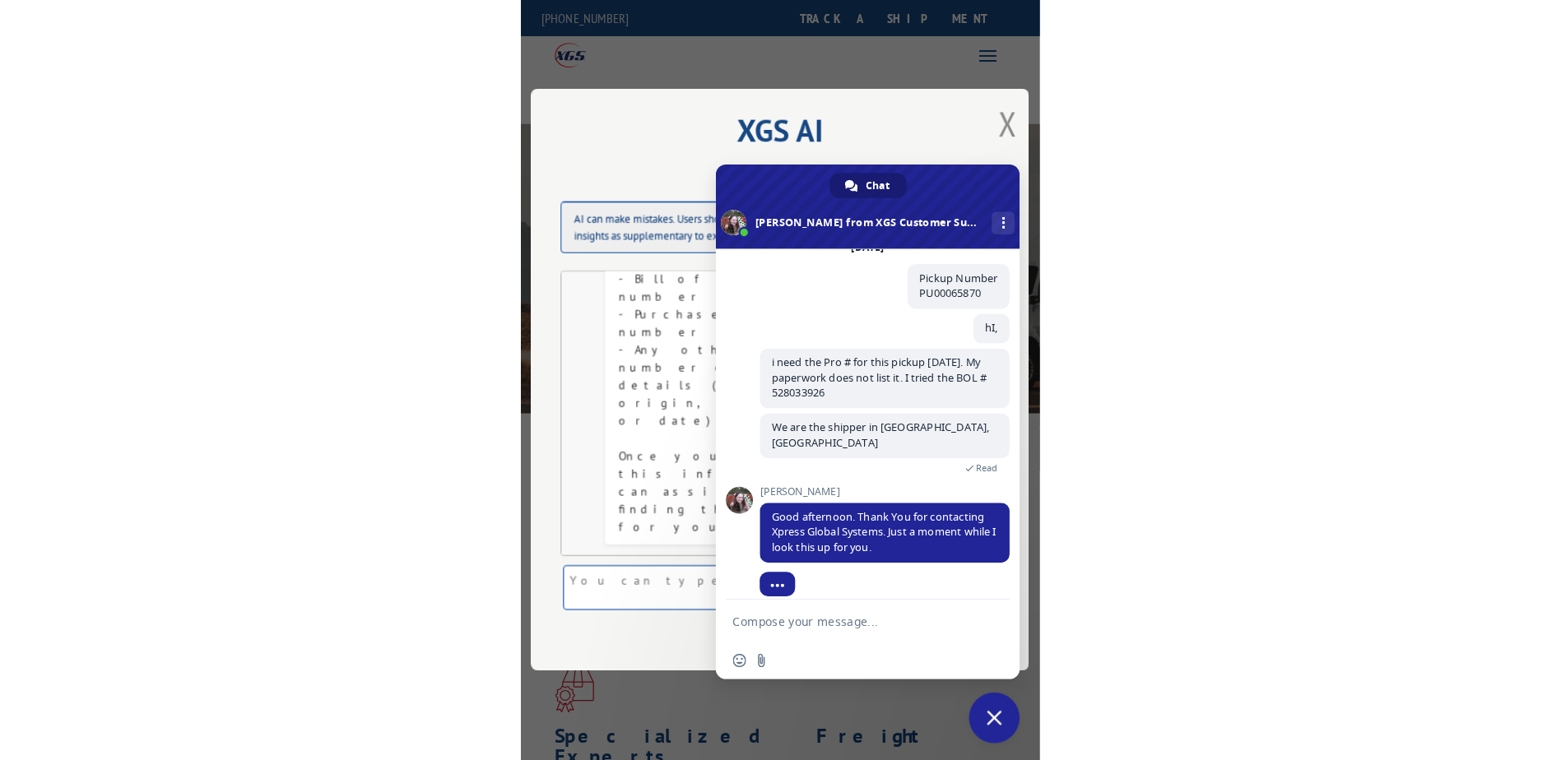
scroll to position [787, 0]
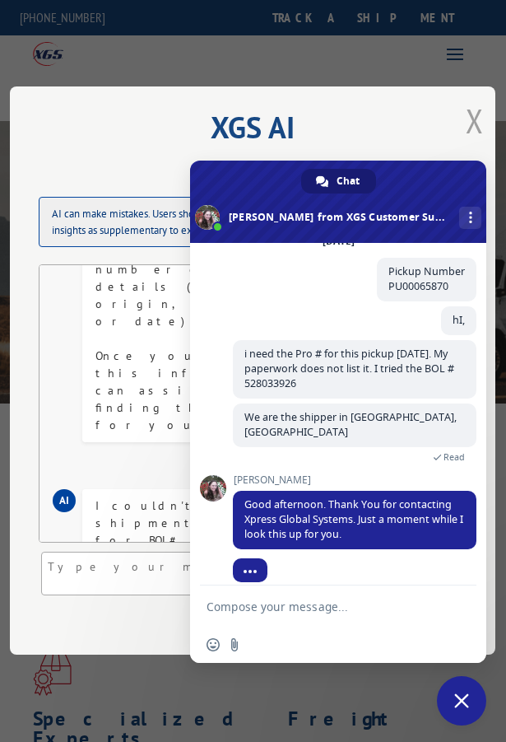
click at [478, 116] on button "Close modal" at bounding box center [475, 121] width 18 height 44
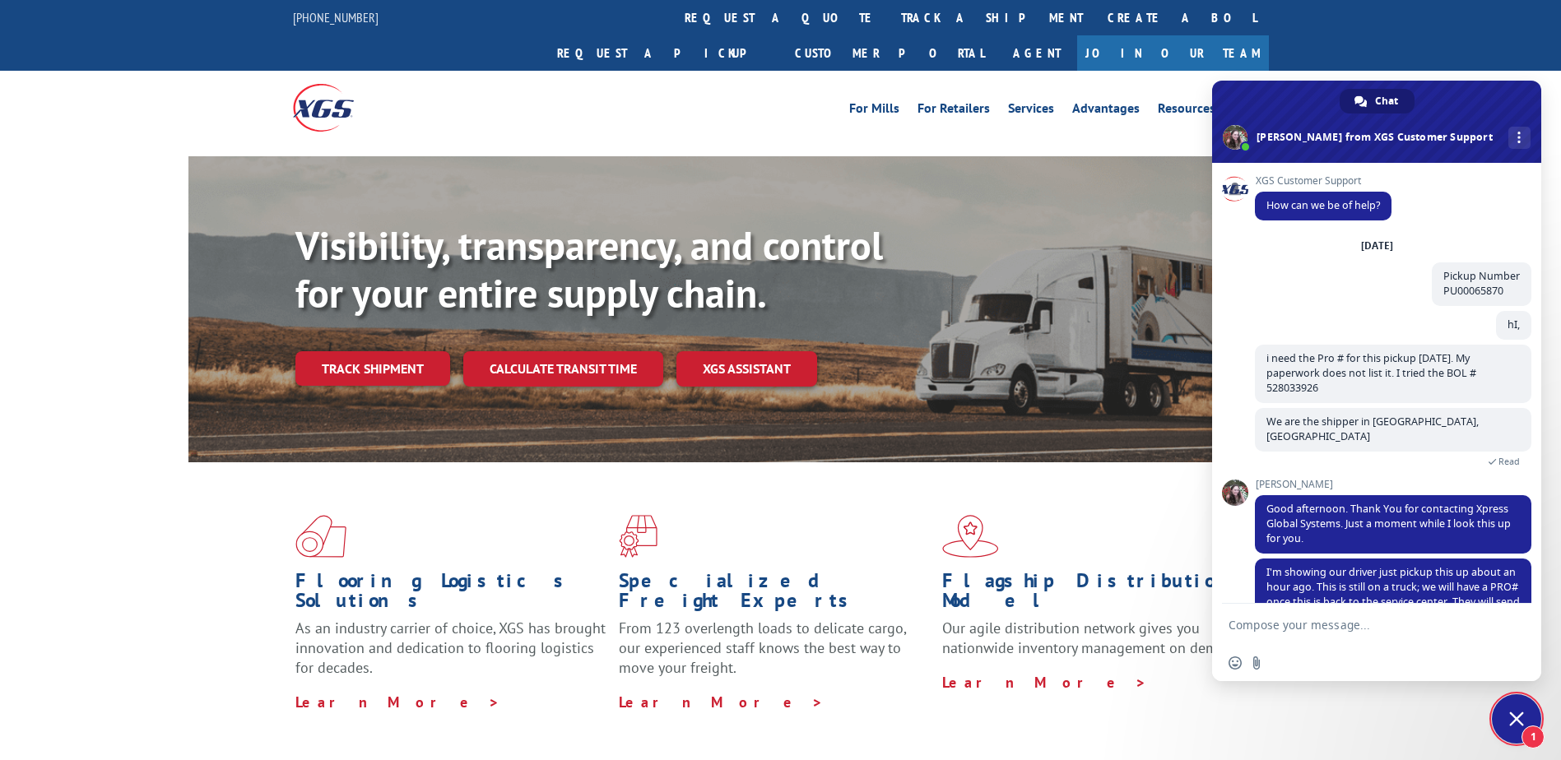
scroll to position [32, 0]
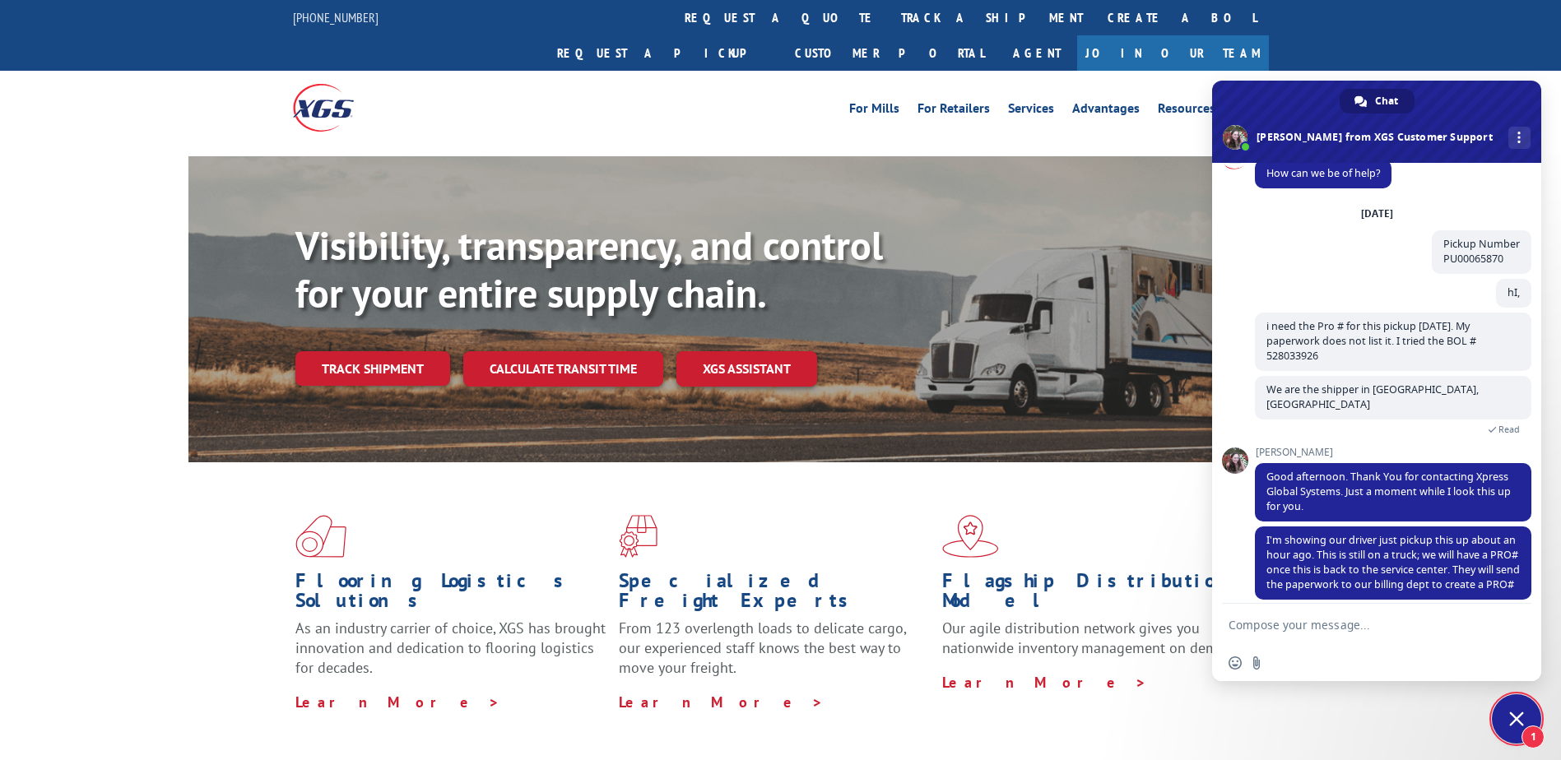
click at [1313, 623] on textarea "Compose your message..." at bounding box center [1359, 625] width 260 height 15
type textarea "H"
type textarea "O.k. thanks for checking."
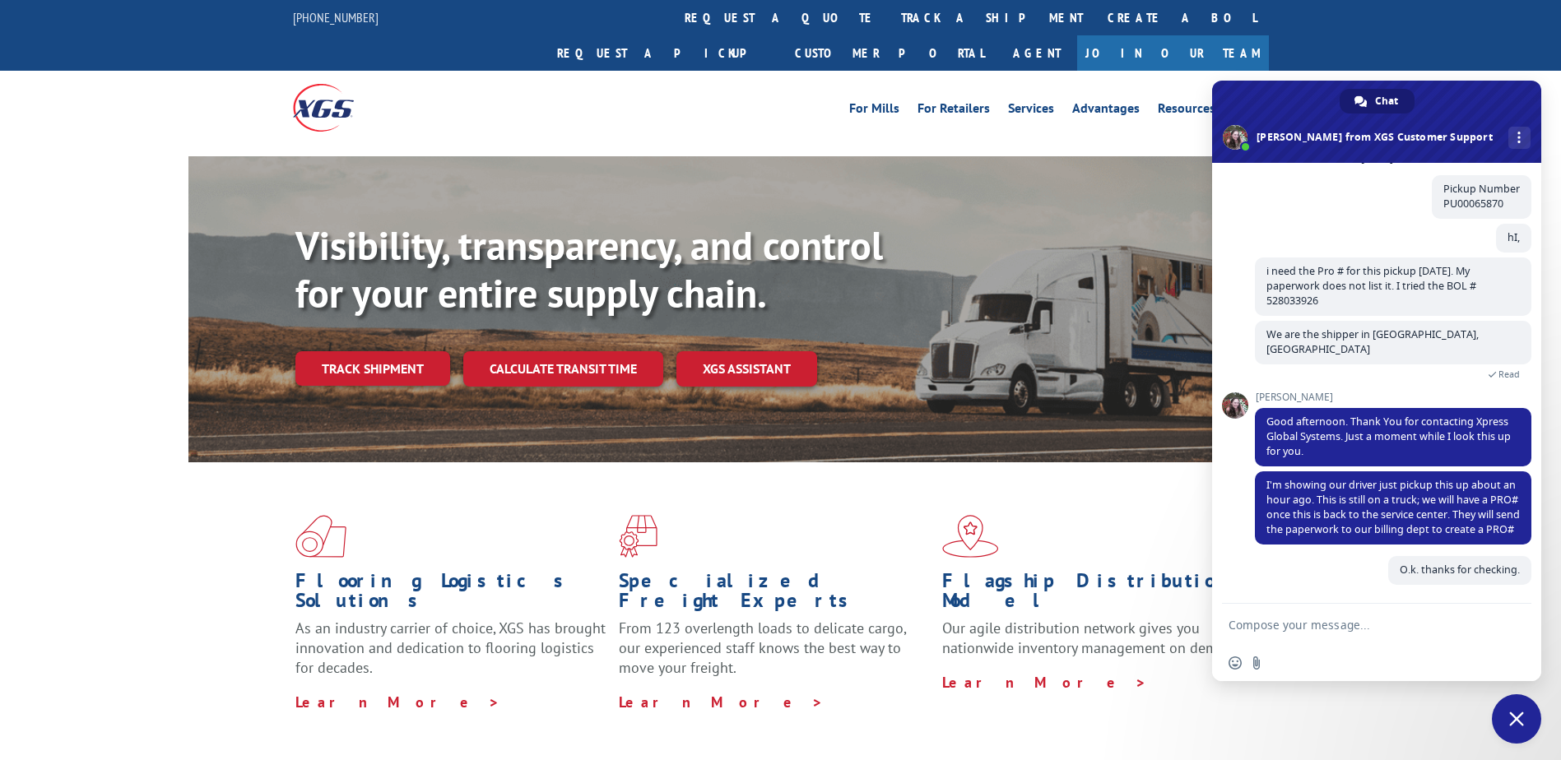
scroll to position [72, 0]
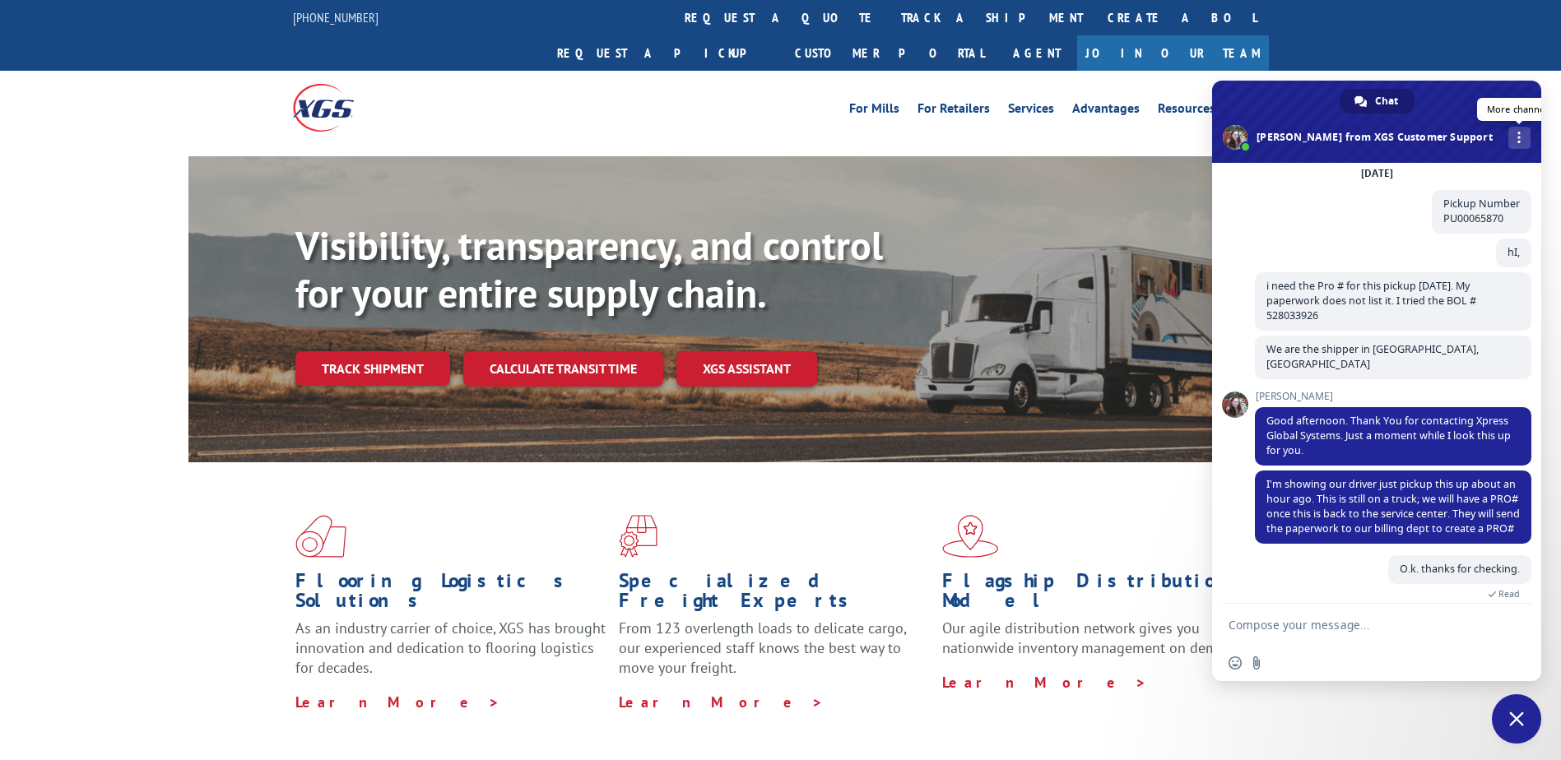
click at [1518, 142] on span "More channels" at bounding box center [1519, 138] width 3 height 12
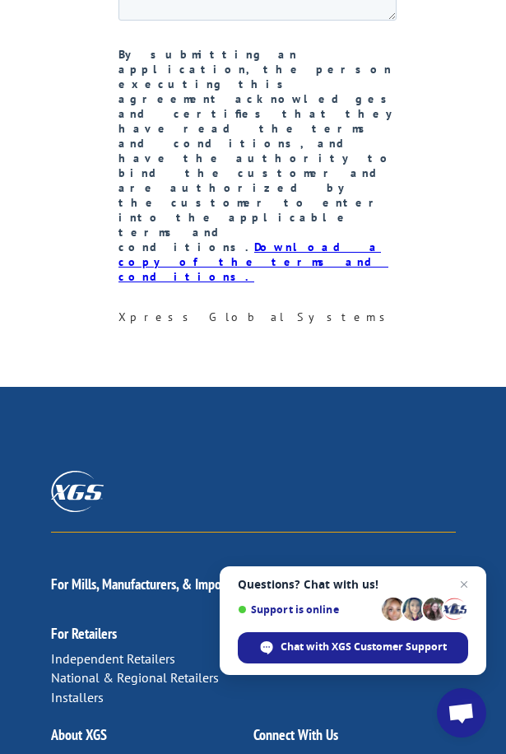
scroll to position [4115, 0]
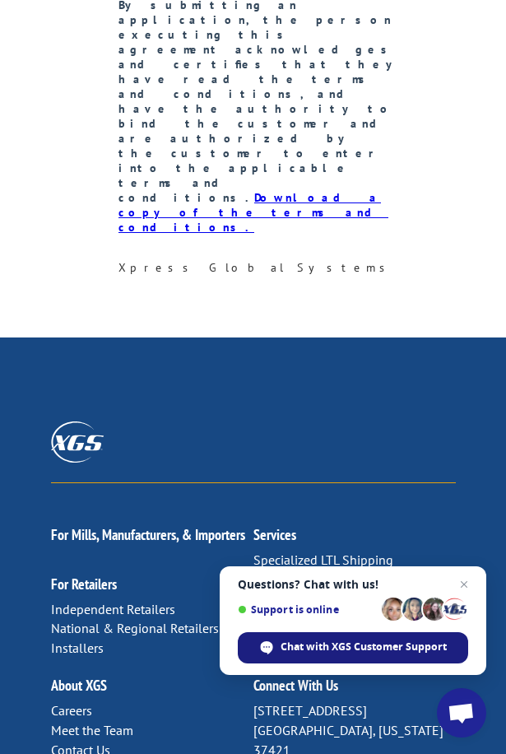
click at [302, 652] on span "Chat with XGS Customer Support" at bounding box center [364, 646] width 166 height 15
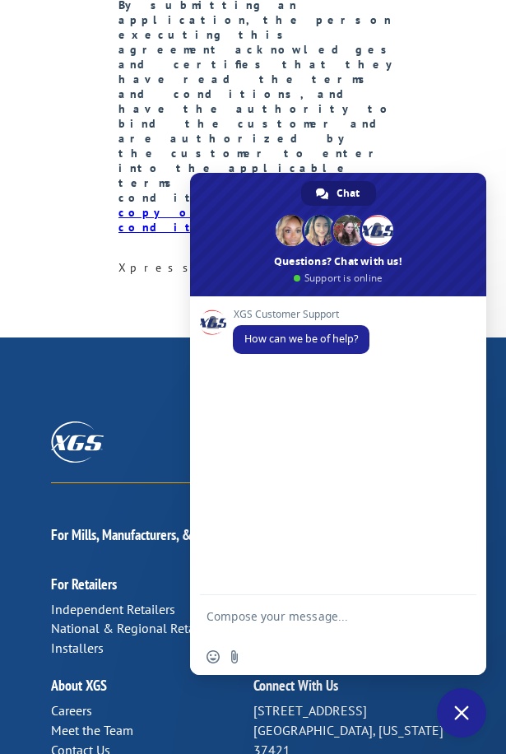
click at [249, 632] on textarea "Compose your message..." at bounding box center [320, 624] width 227 height 30
click at [267, 627] on textarea "Compose your message..." at bounding box center [320, 624] width 227 height 30
paste textarea "Pickup Number PU00065870"
type textarea "Pickup Number PU00065870"
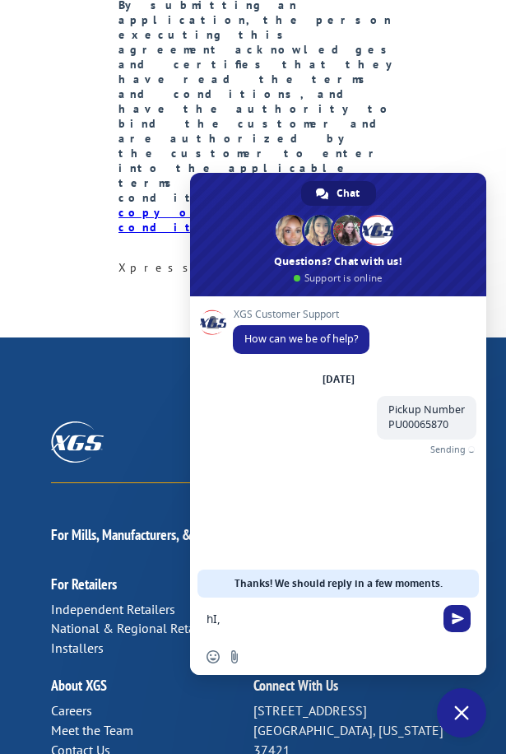
type textarea "hI,"
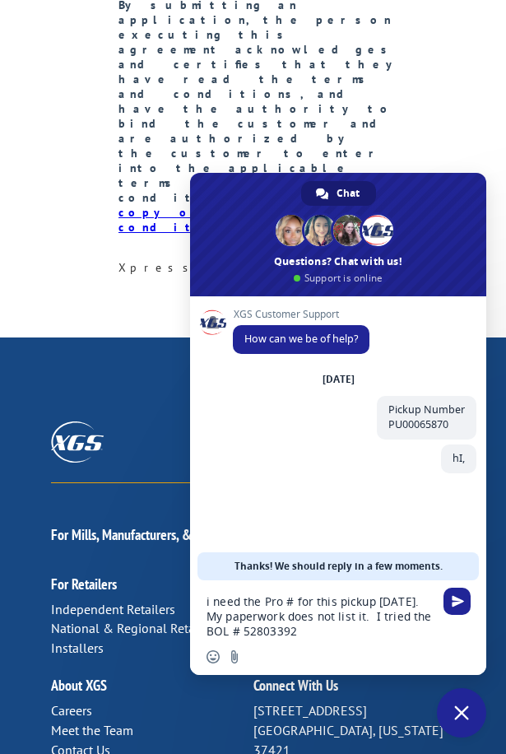
type textarea "i need the Pro # for this pickup [DATE]. My paperwork does not list it. I tried…"
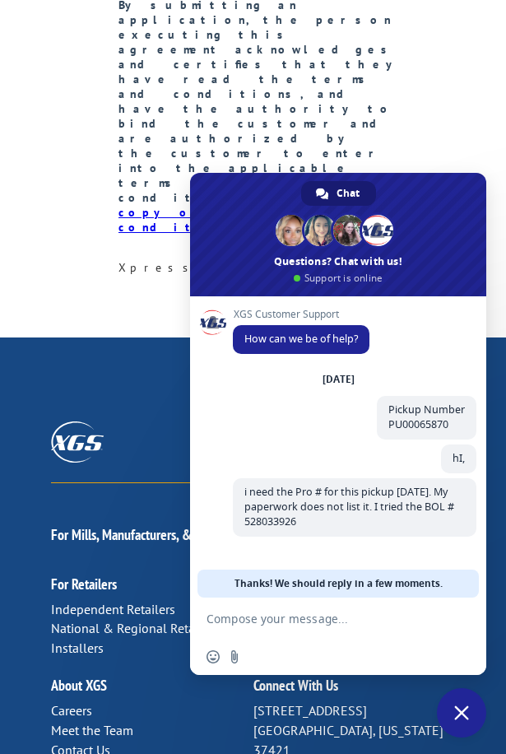
scroll to position [0, 0]
type textarea "We are the shipper in [GEOGRAPHIC_DATA], [GEOGRAPHIC_DATA]"
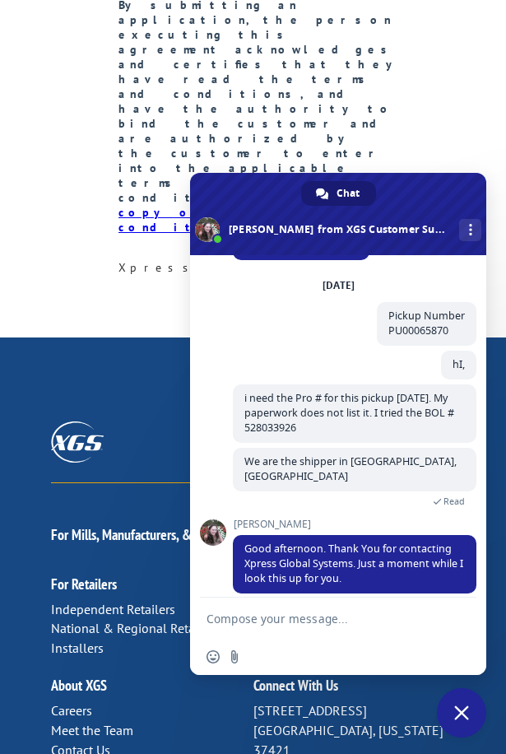
scroll to position [85, 0]
